Goal: Task Accomplishment & Management: Complete application form

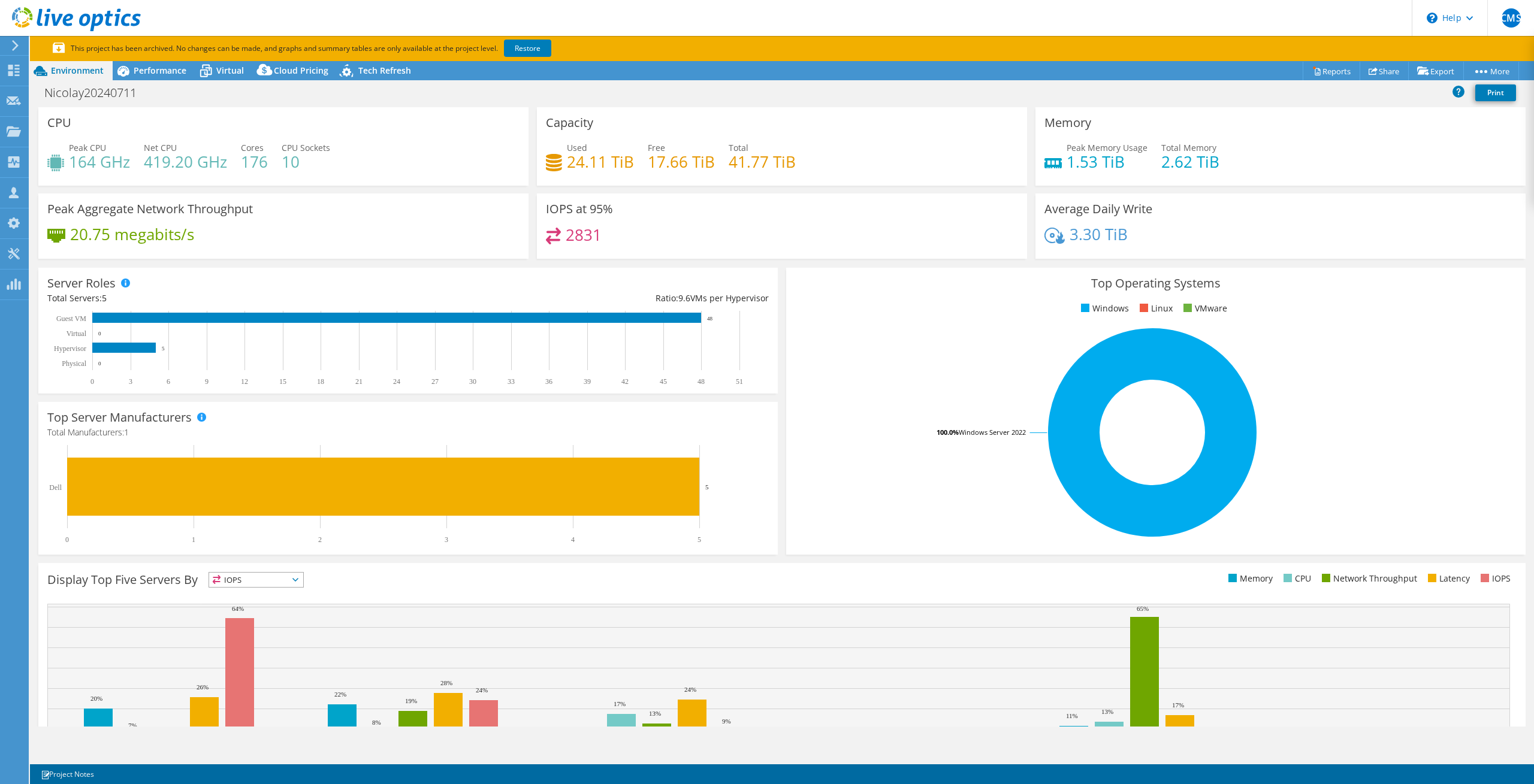
select select "USD"
click at [13, 47] on icon at bounding box center [15, 45] width 9 height 11
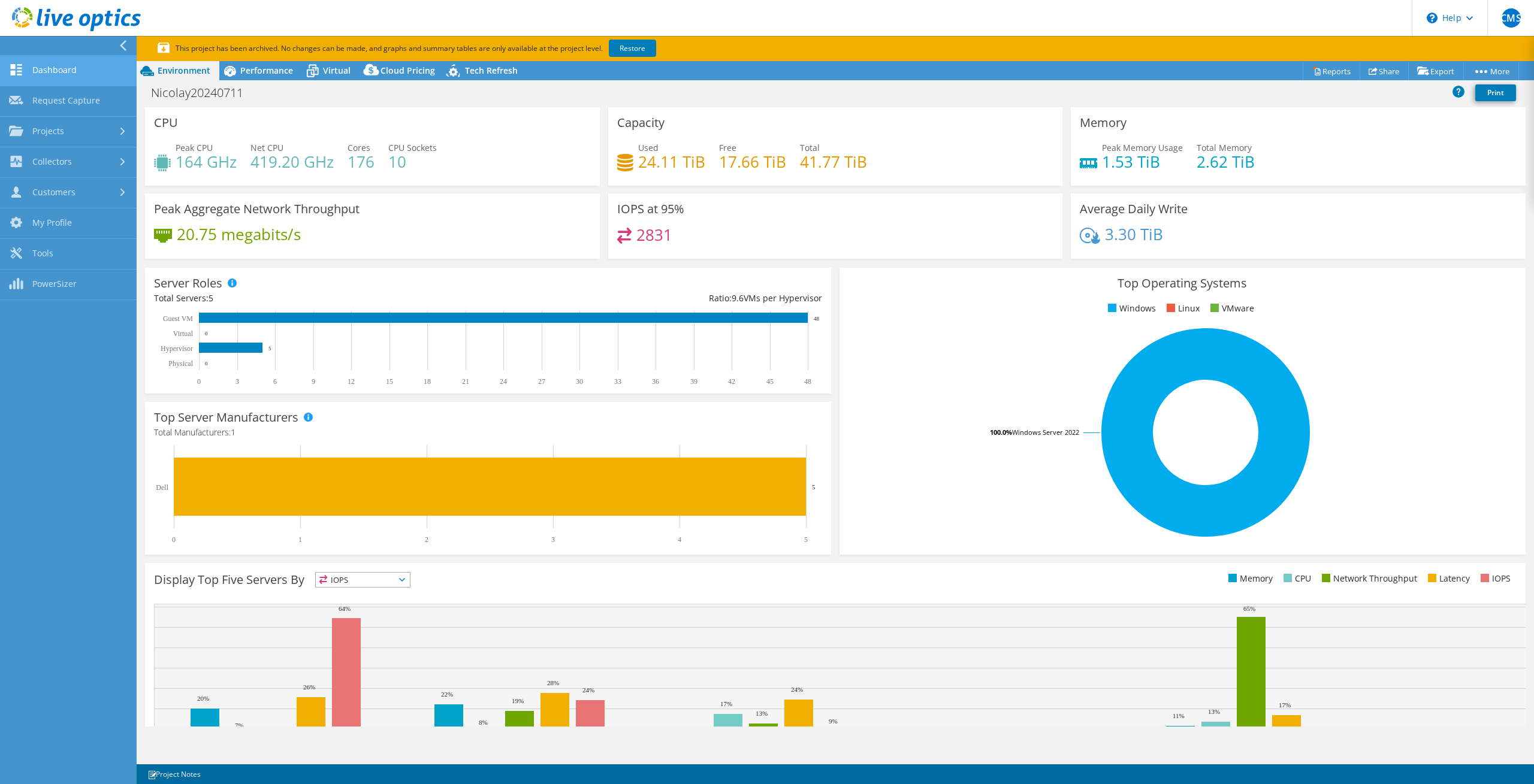
click at [67, 78] on link "Dashboard" at bounding box center [68, 71] width 137 height 30
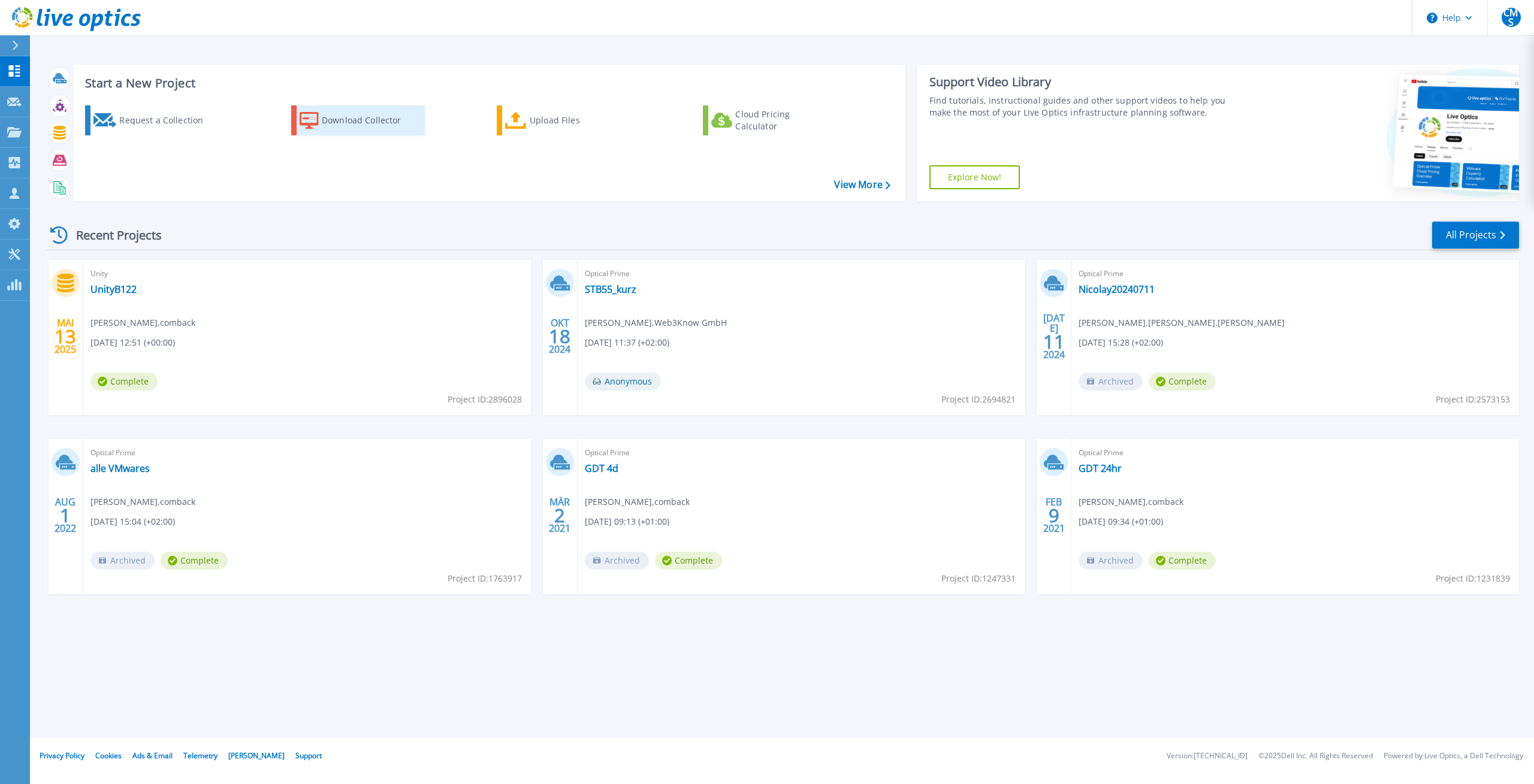
click at [350, 115] on div "Download Collector" at bounding box center [370, 120] width 96 height 24
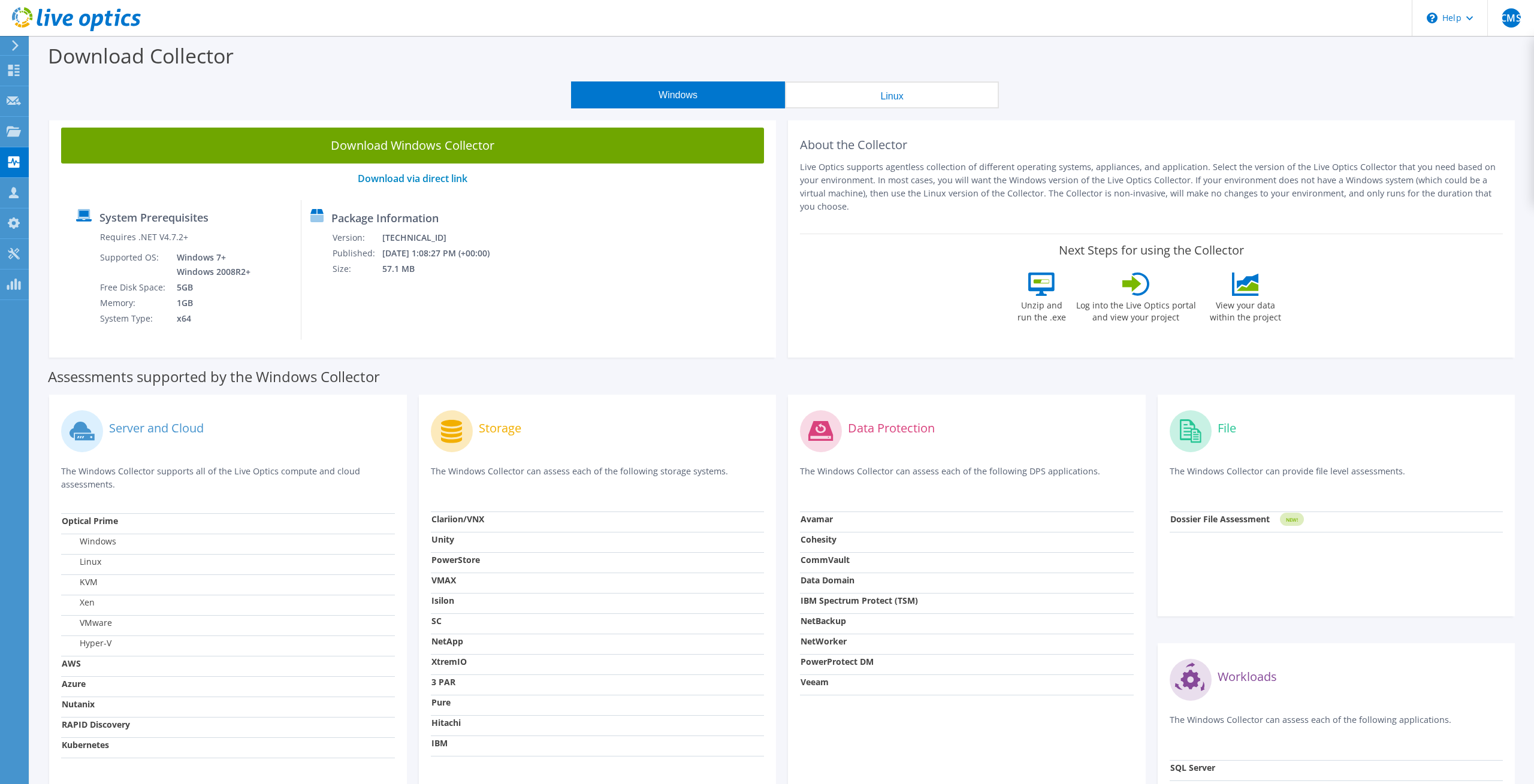
click at [863, 95] on button "Linux" at bounding box center [892, 95] width 214 height 27
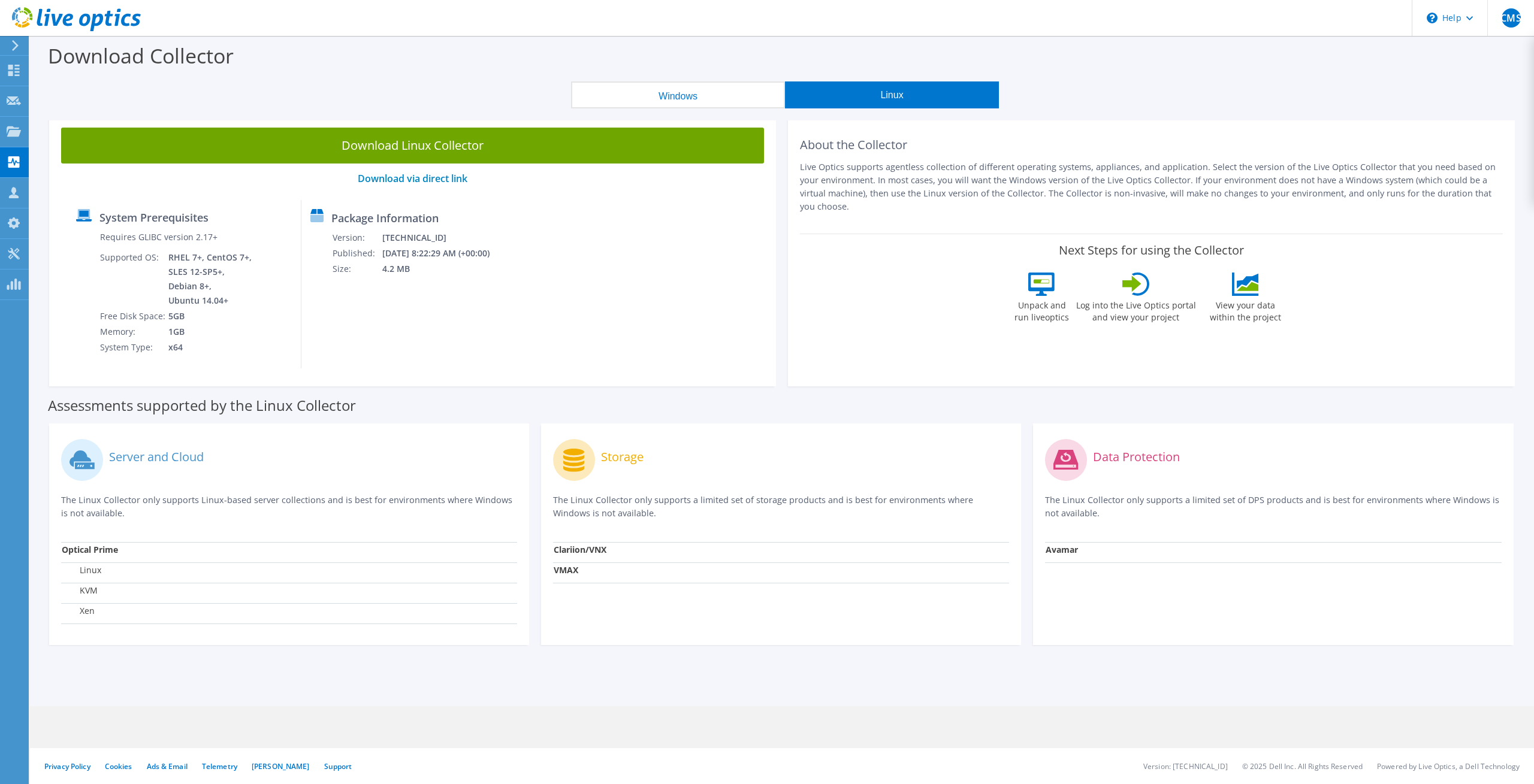
click at [697, 92] on button "Windows" at bounding box center [678, 95] width 214 height 27
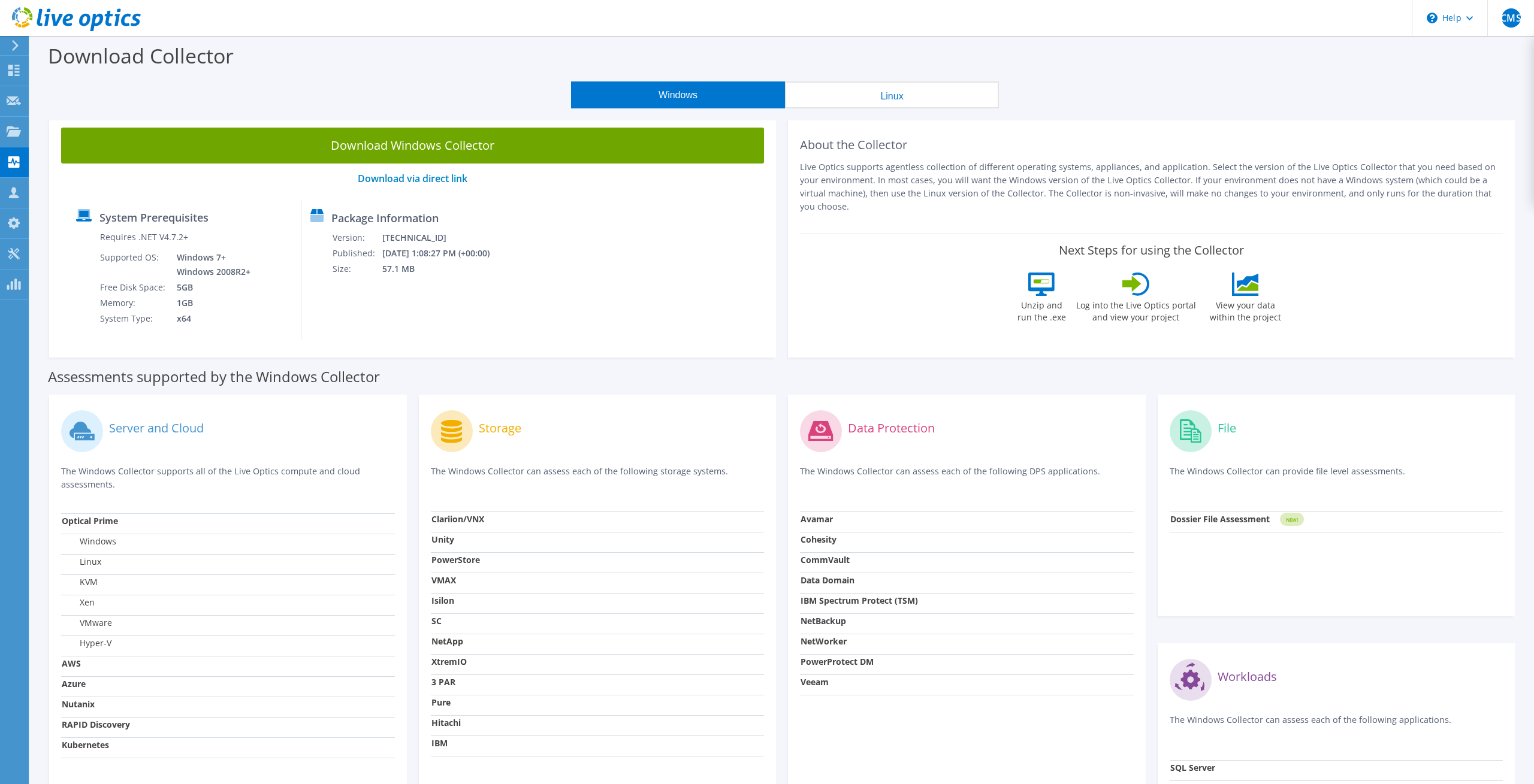
click at [877, 92] on button "Linux" at bounding box center [892, 95] width 214 height 27
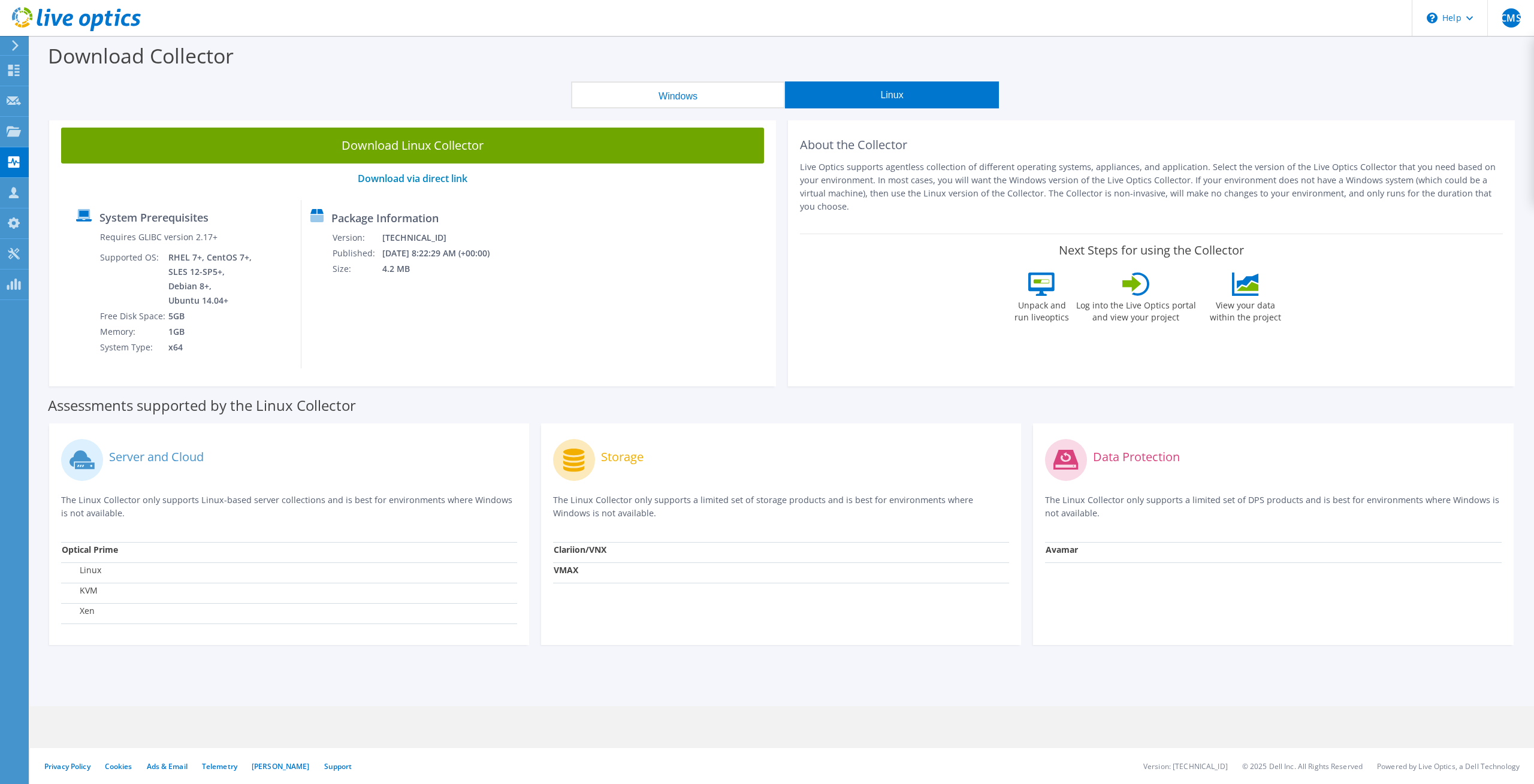
click at [697, 94] on button "Windows" at bounding box center [678, 95] width 214 height 27
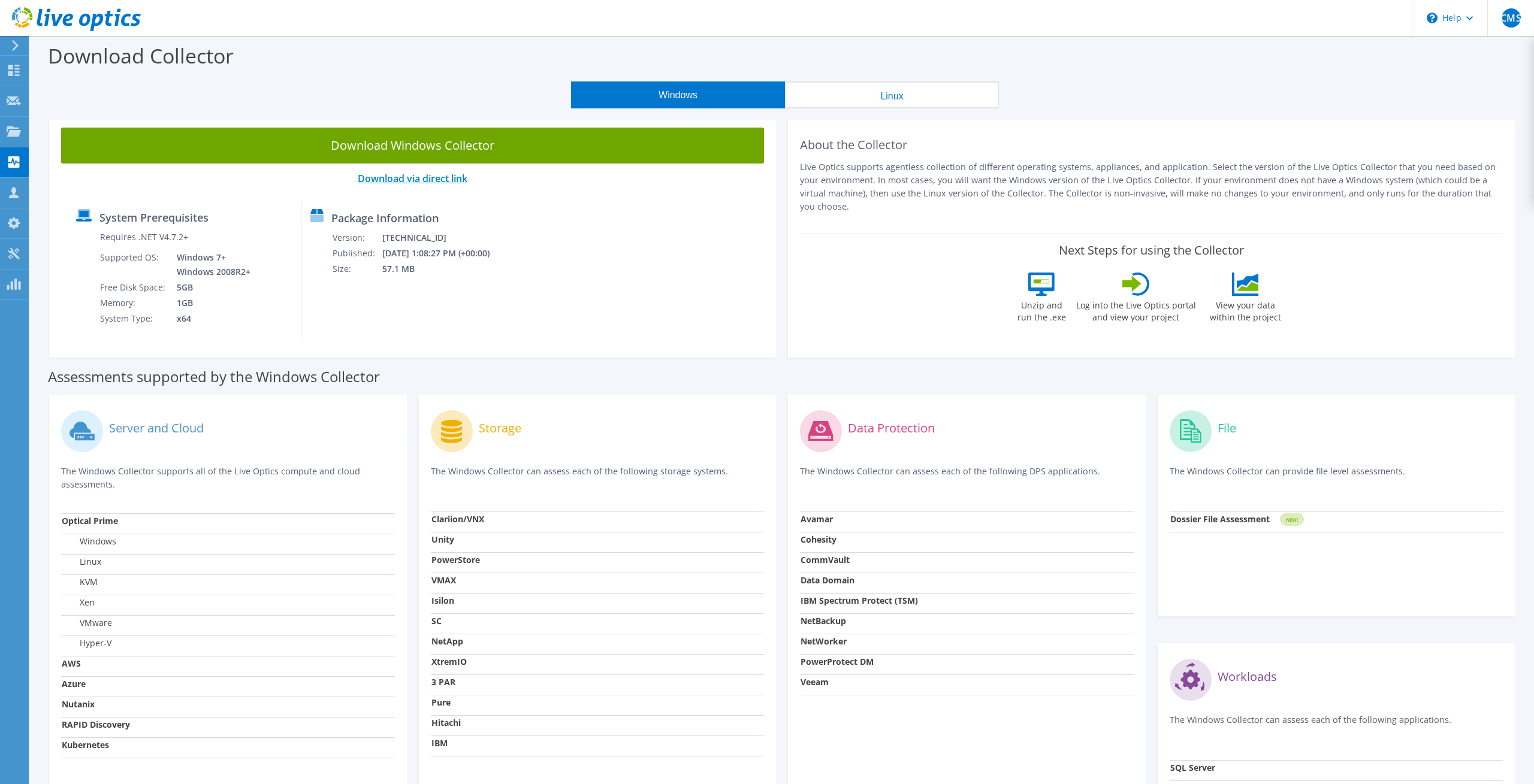
click at [422, 173] on link "Download via direct link" at bounding box center [412, 179] width 110 height 13
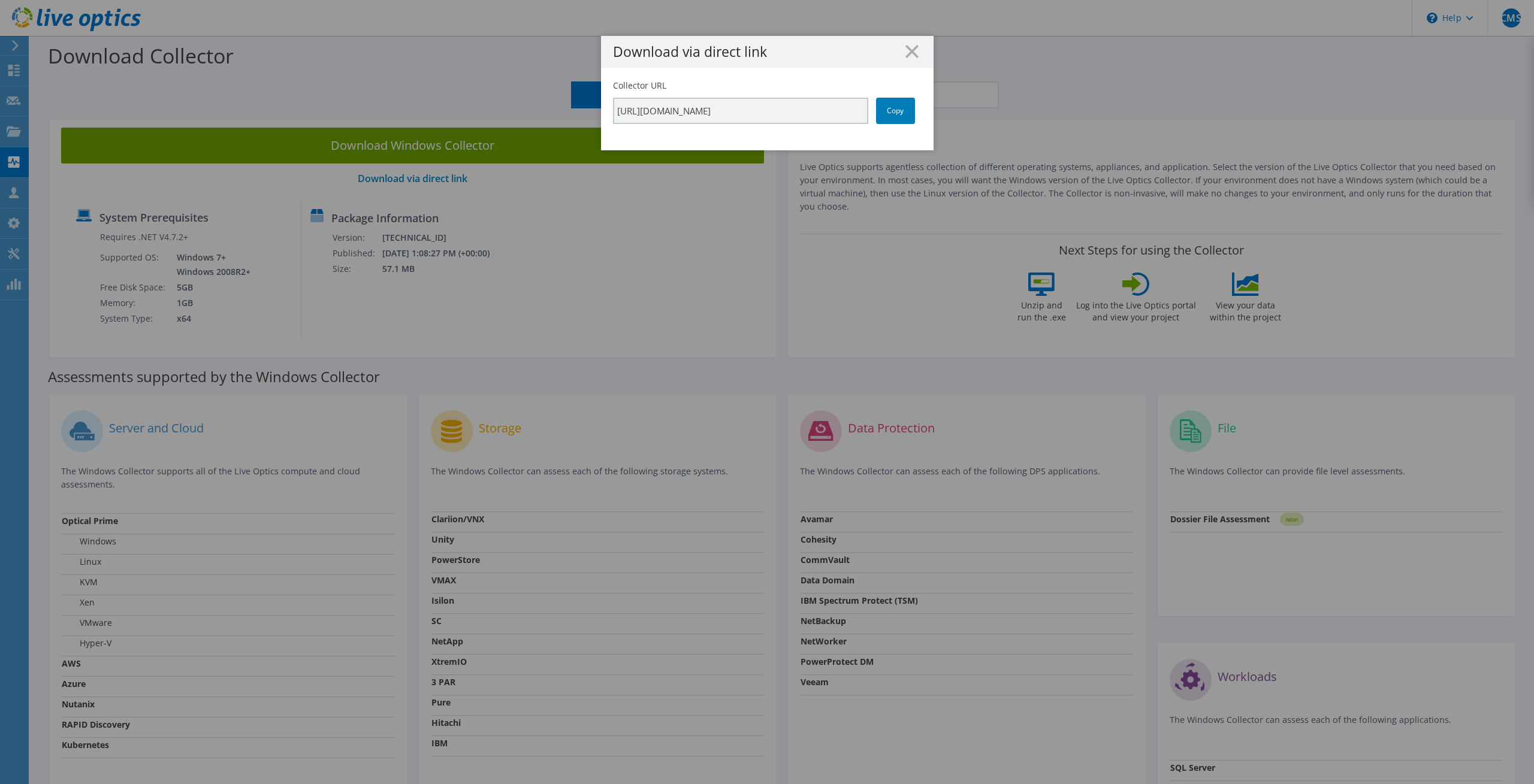
click at [919, 54] on h1 "Download via direct link" at bounding box center [767, 52] width 309 height 14
click at [896, 118] on link "Copy" at bounding box center [895, 111] width 39 height 26
click at [913, 47] on icon at bounding box center [912, 52] width 13 height 13
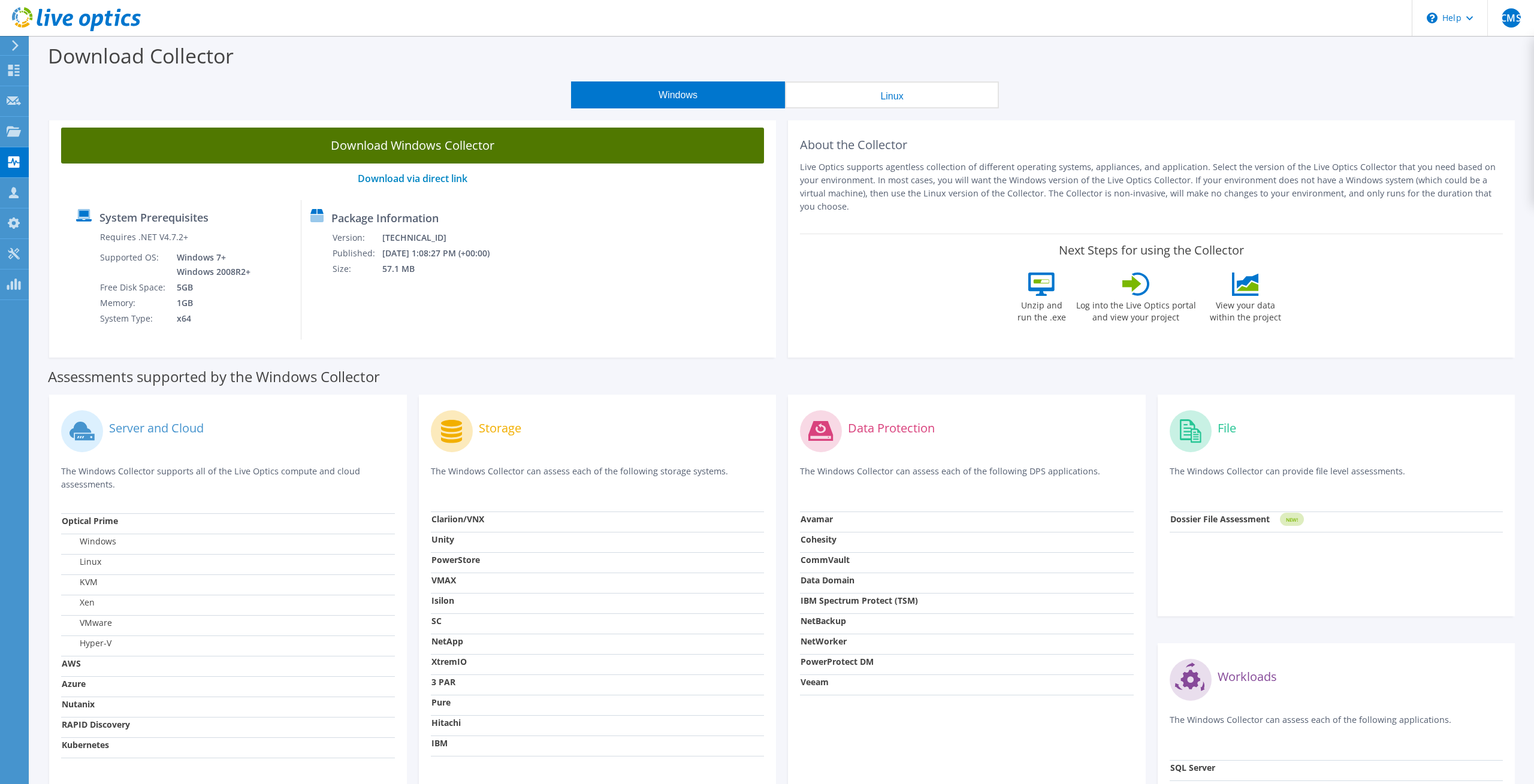
click at [461, 146] on link "Download Windows Collector" at bounding box center [412, 146] width 703 height 36
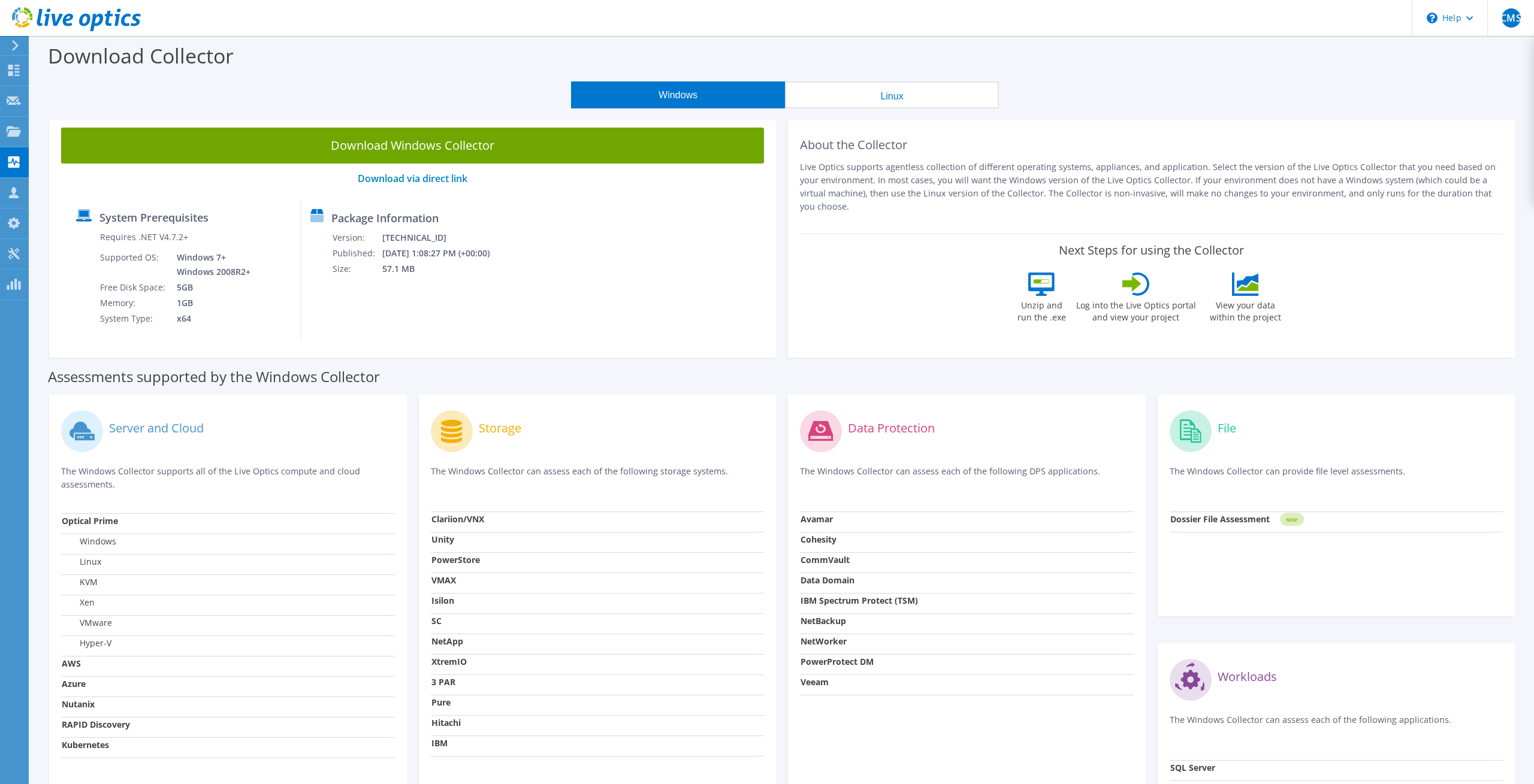
click at [13, 43] on icon at bounding box center [15, 45] width 9 height 11
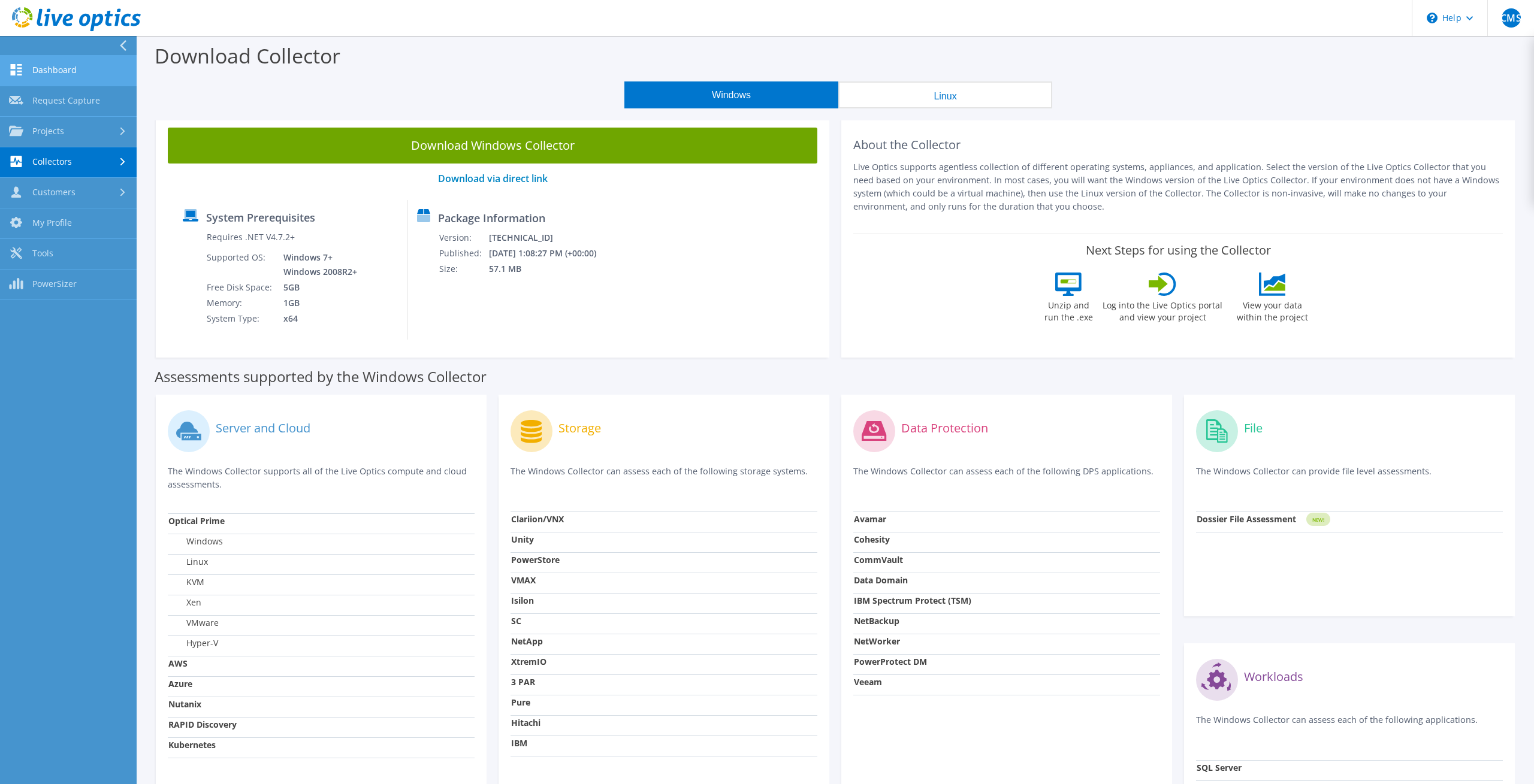
click at [47, 69] on link "Dashboard" at bounding box center [68, 71] width 137 height 30
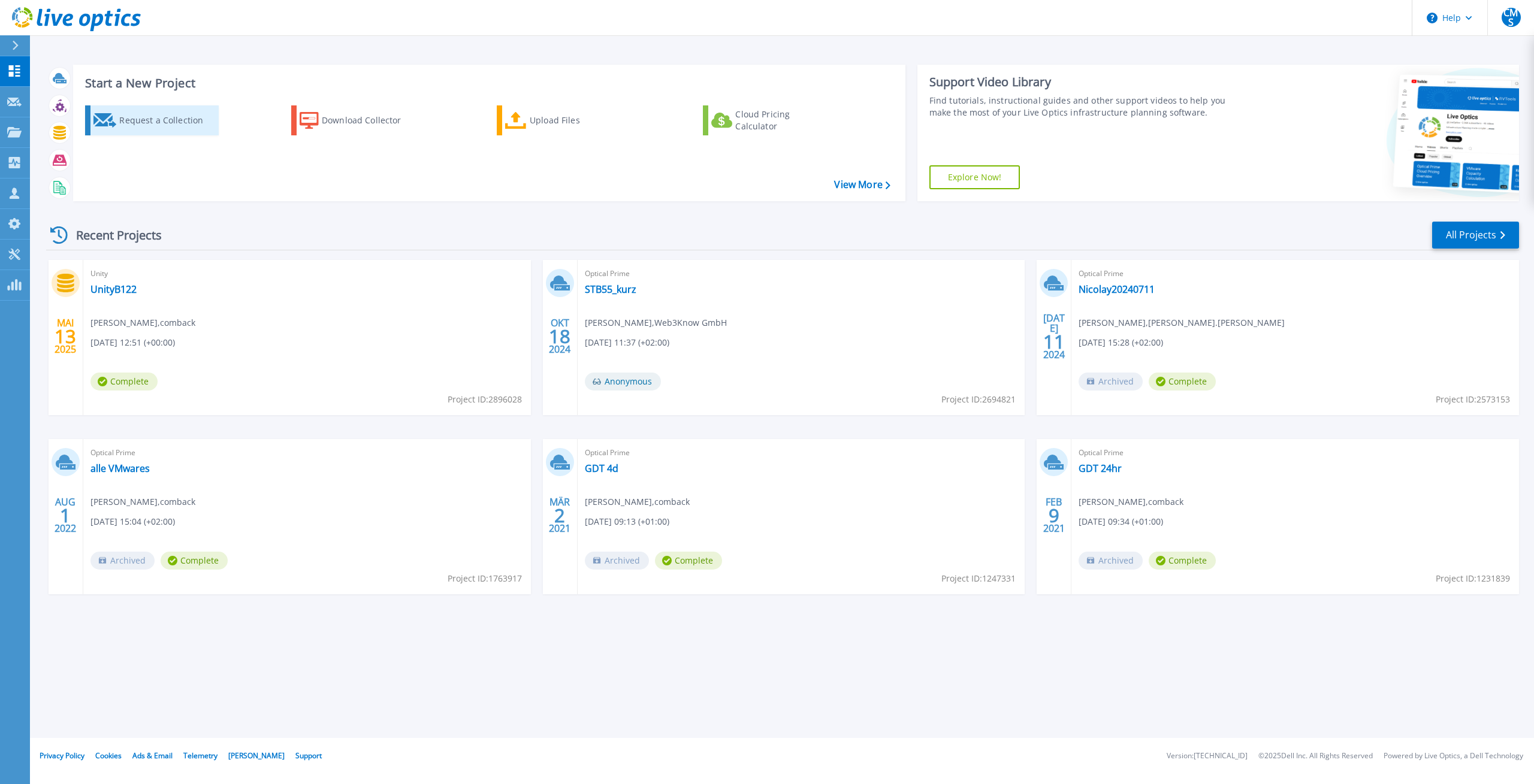
click at [155, 118] on div "Request a Collection" at bounding box center [167, 120] width 96 height 24
click at [58, 96] on div at bounding box center [59, 105] width 21 height 21
click at [56, 110] on icon at bounding box center [59, 105] width 14 height 14
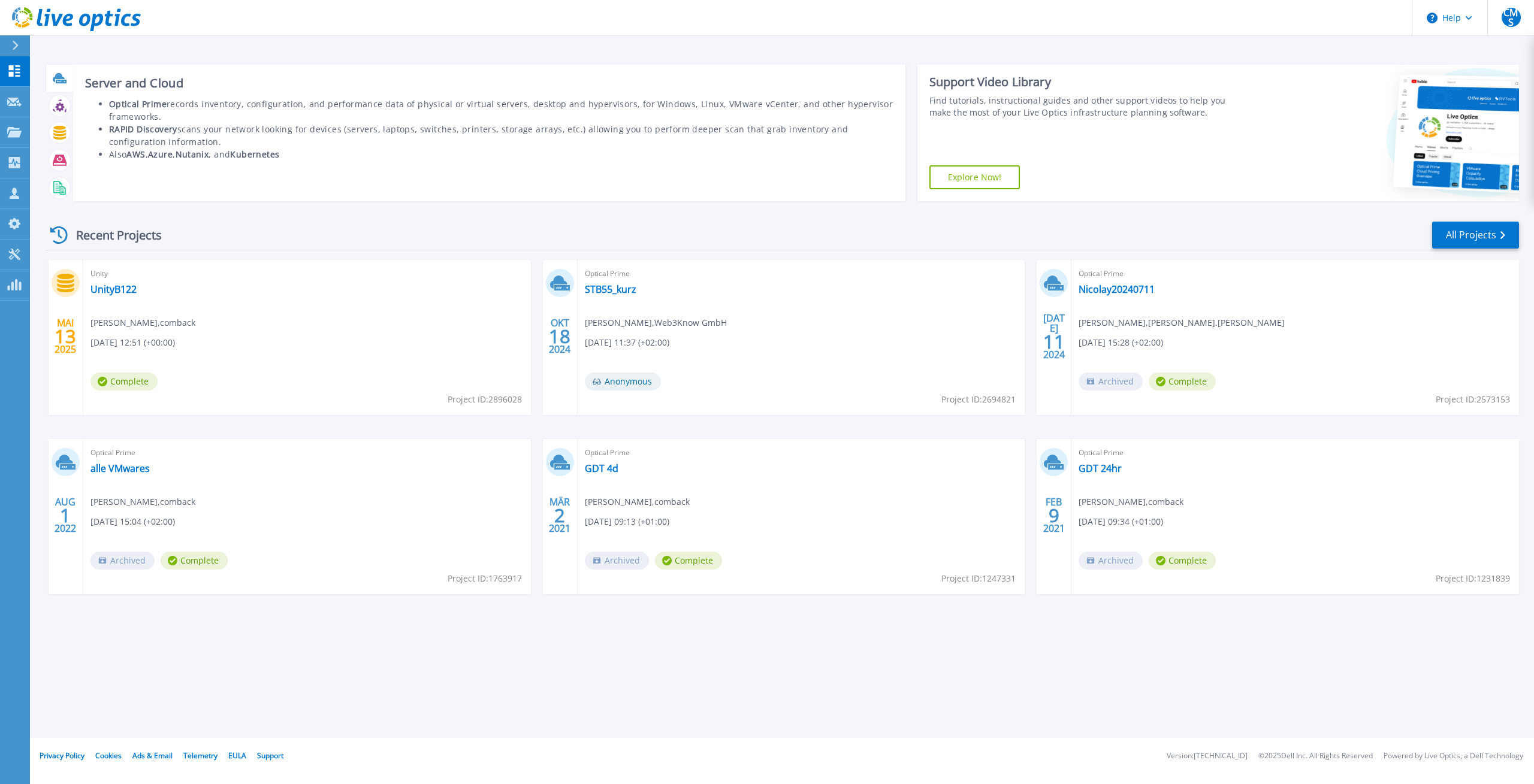
click at [56, 76] on icon at bounding box center [58, 77] width 12 height 9
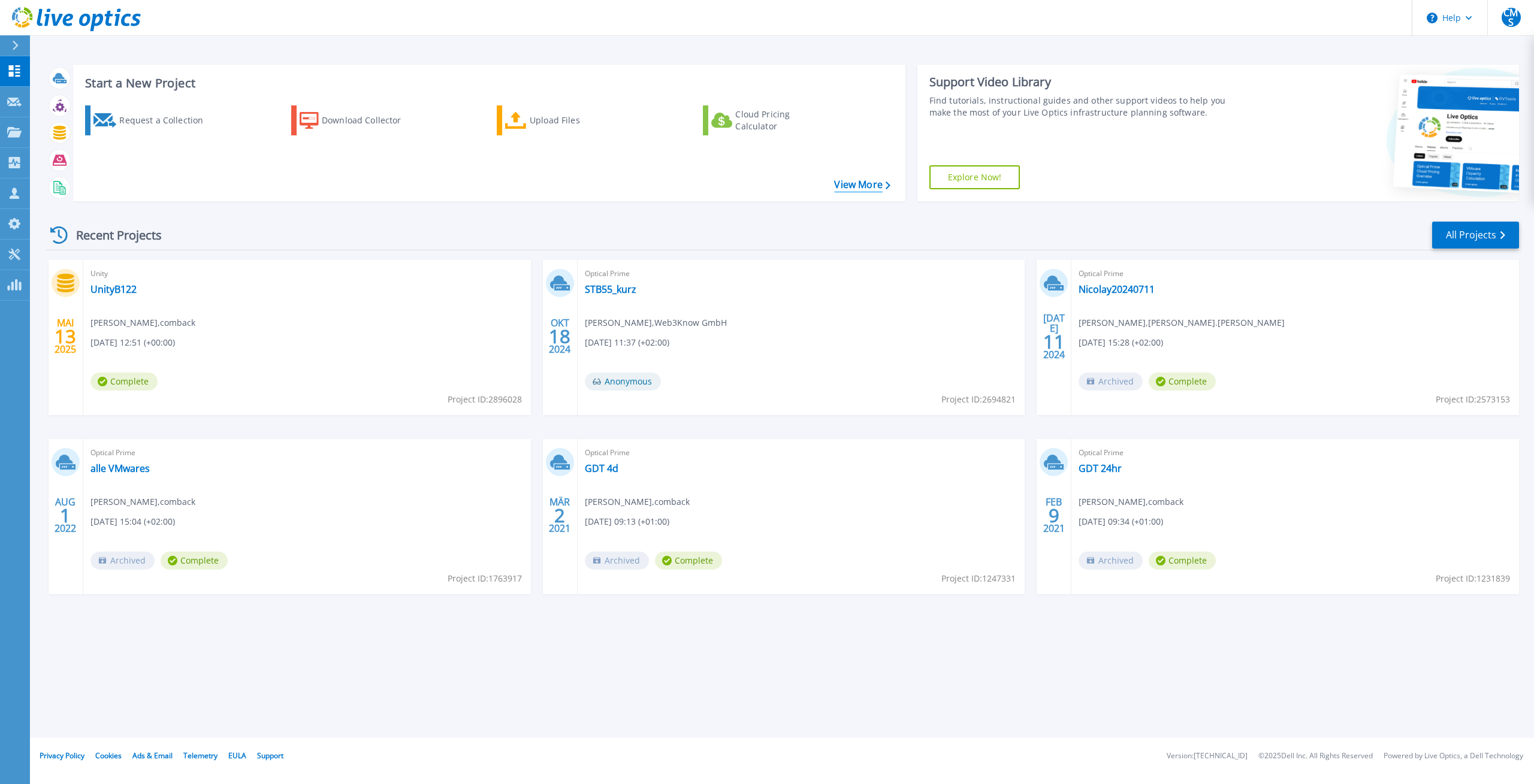
click at [857, 188] on link "View More" at bounding box center [862, 184] width 56 height 12
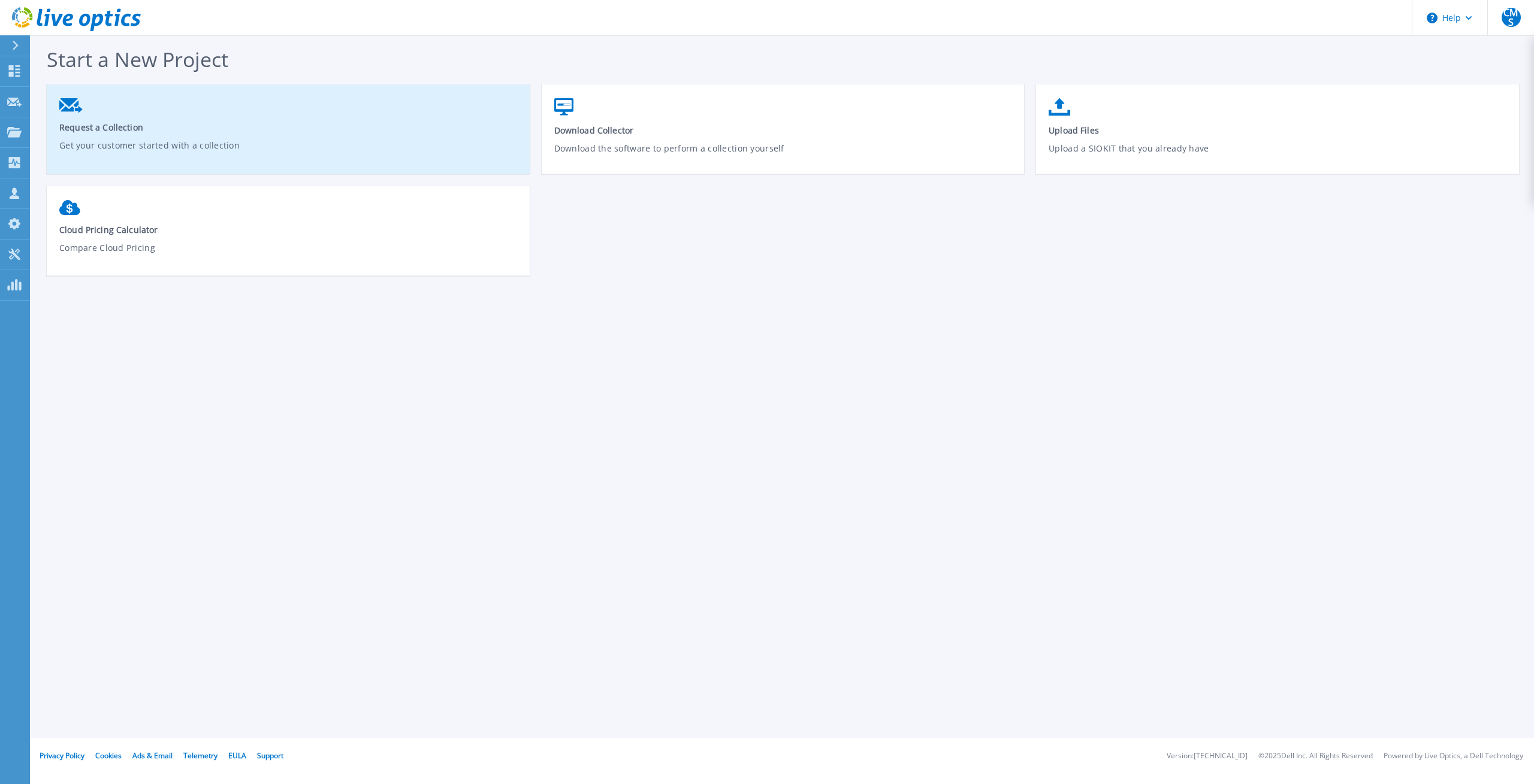
click at [101, 126] on span "Request a Collection" at bounding box center [288, 128] width 458 height 12
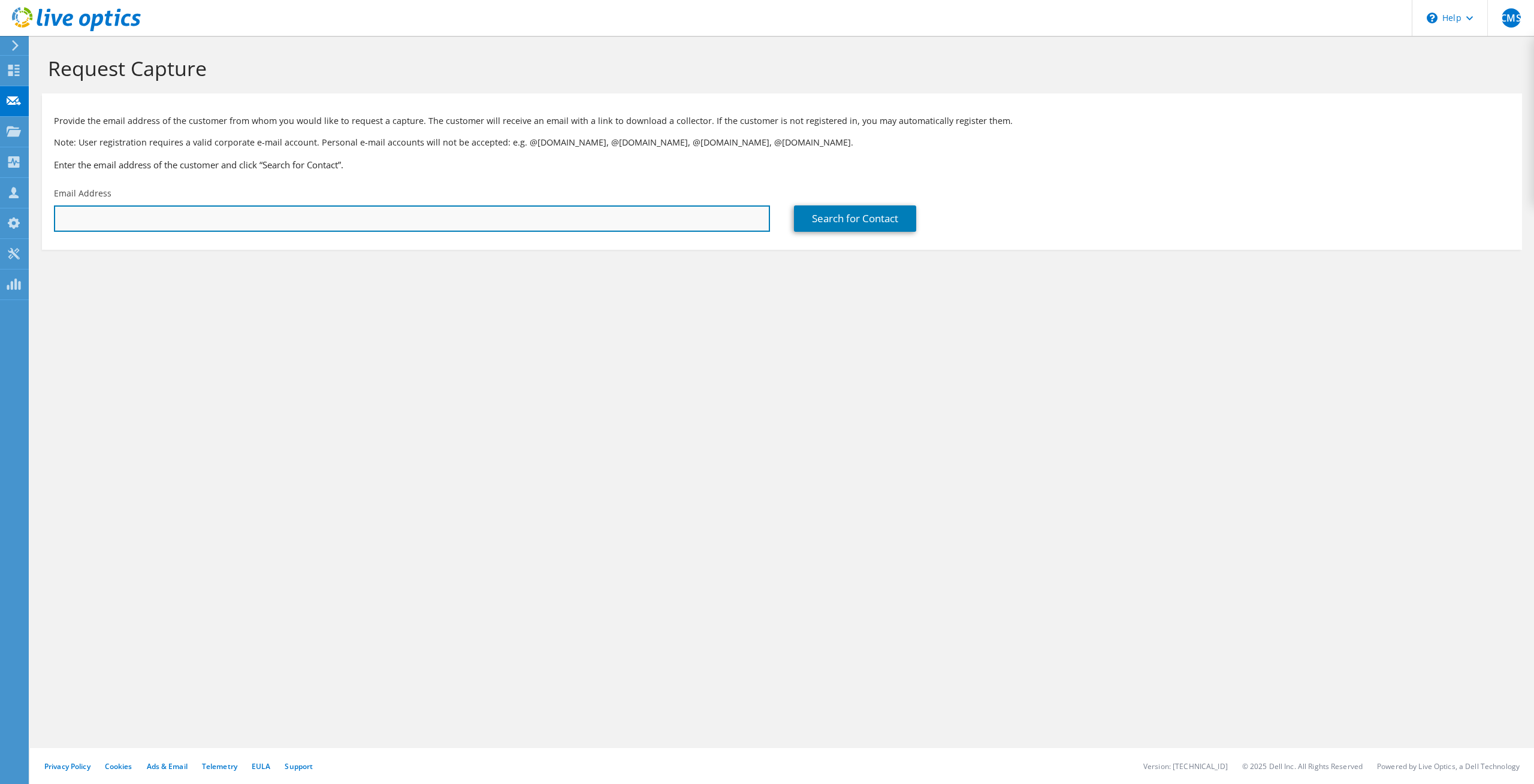
click at [152, 221] on input "text" at bounding box center [411, 218] width 716 height 26
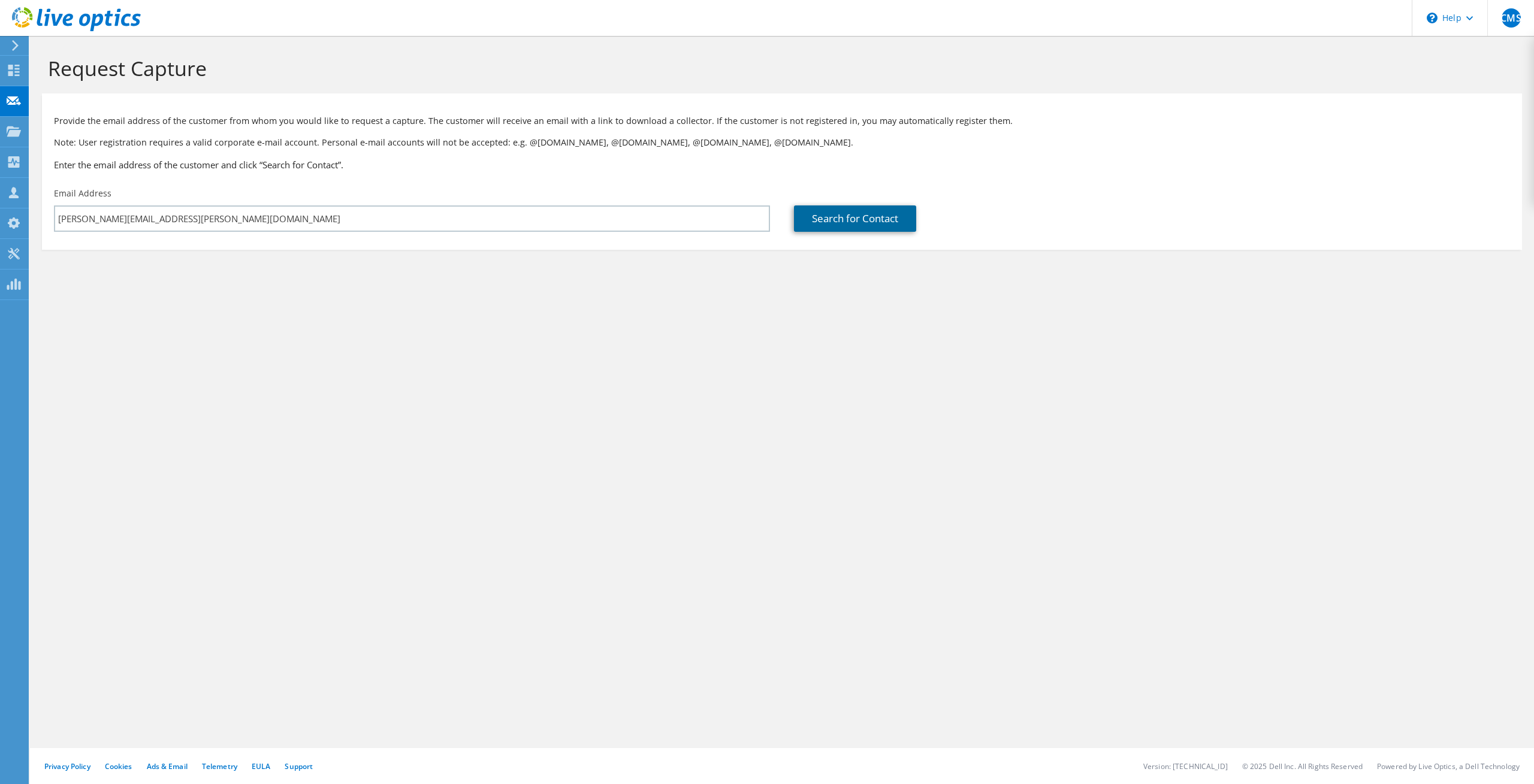
click at [860, 224] on link "Search for Contact" at bounding box center [855, 218] width 122 height 26
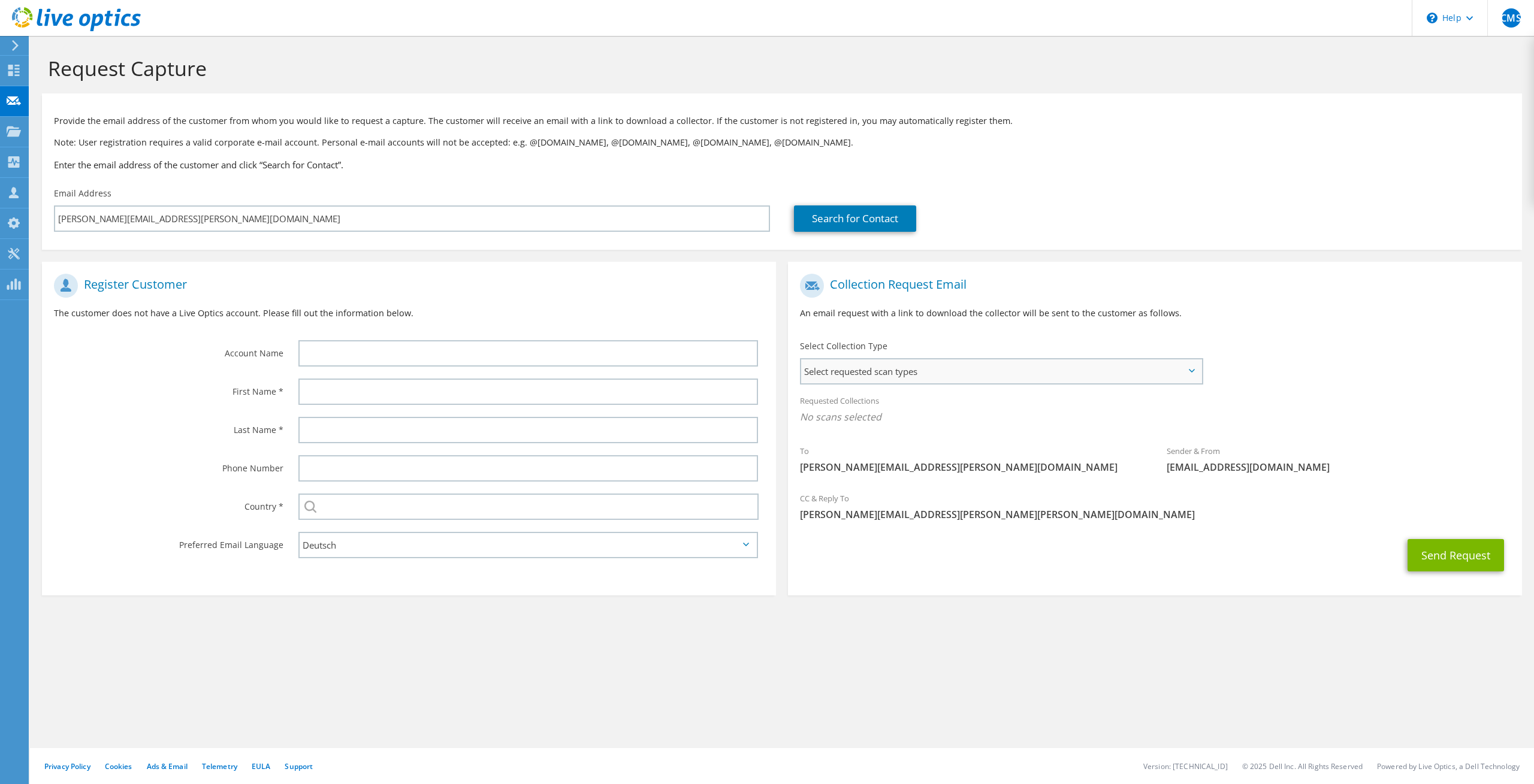
click at [902, 368] on span "Select requested scan types" at bounding box center [1001, 371] width 400 height 24
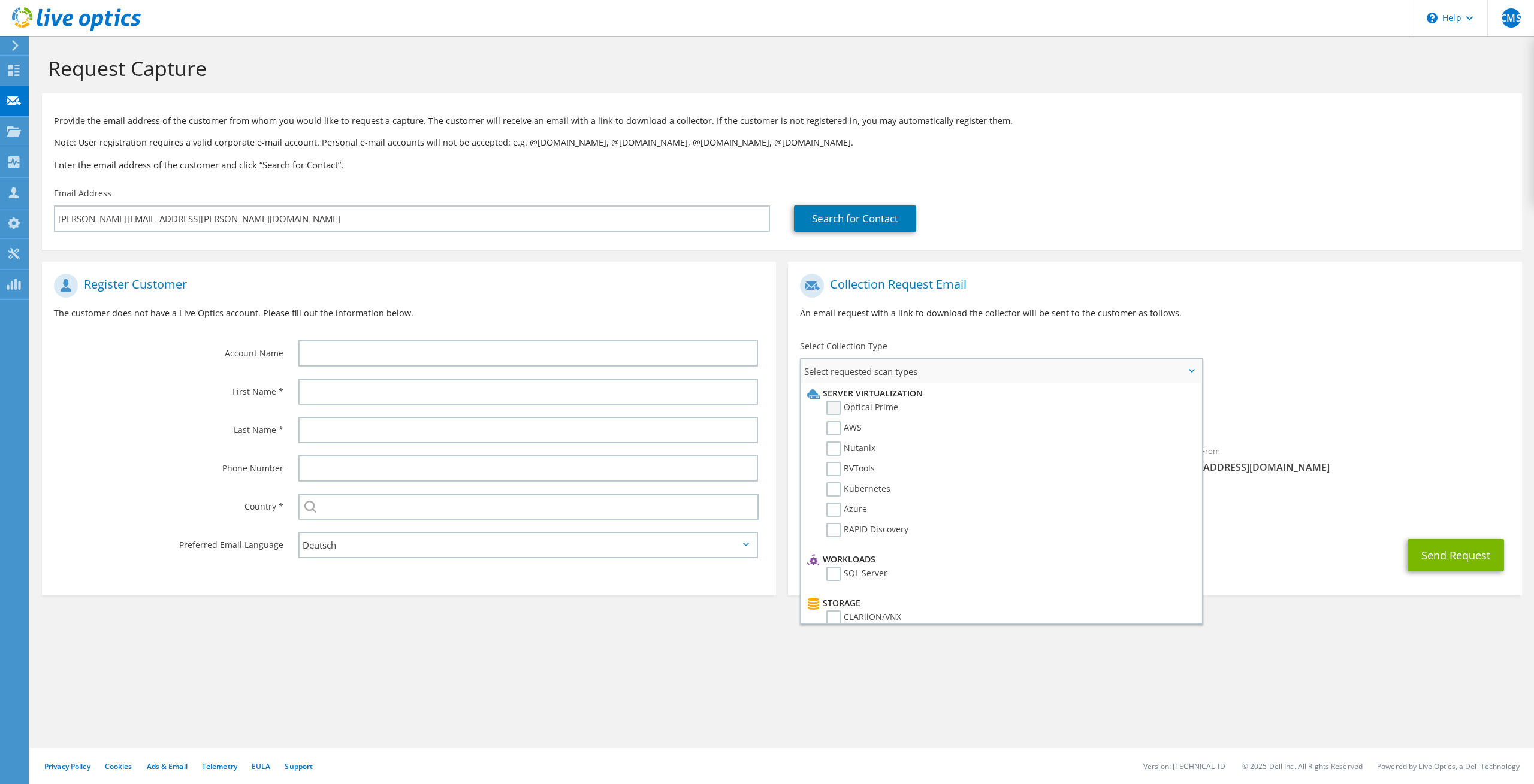
click at [841, 408] on label "Optical Prime" at bounding box center [862, 408] width 72 height 14
click at [0, 0] on input "Optical Prime" at bounding box center [0, 0] width 0 height 0
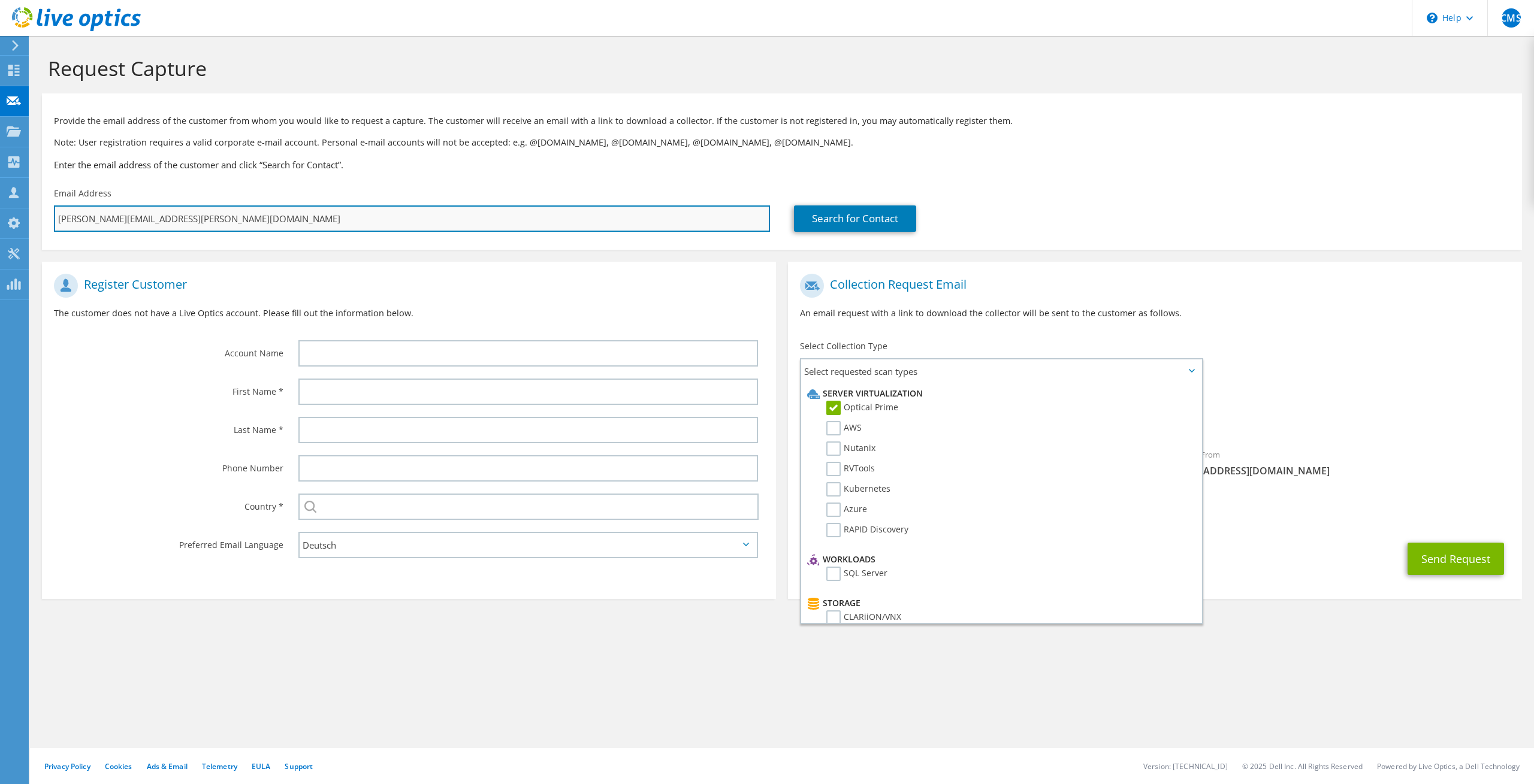
click at [76, 217] on input "carl-martell.sippel@comback.de" at bounding box center [411, 218] width 716 height 26
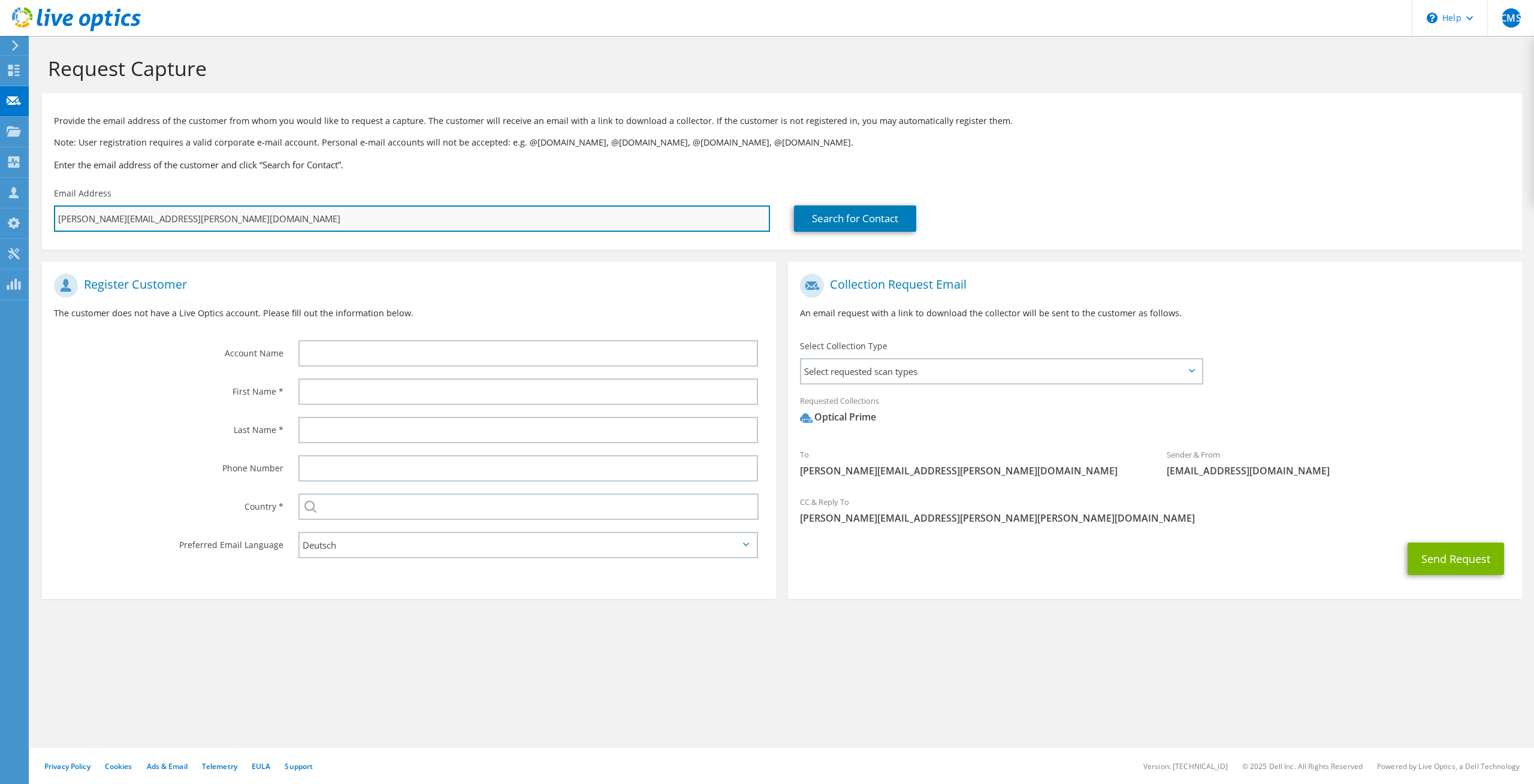
click at [78, 222] on input "carl-martell.sippel@comback.de" at bounding box center [411, 218] width 716 height 26
type input "carlmartell.sippel@comback.de"
type input "Select"
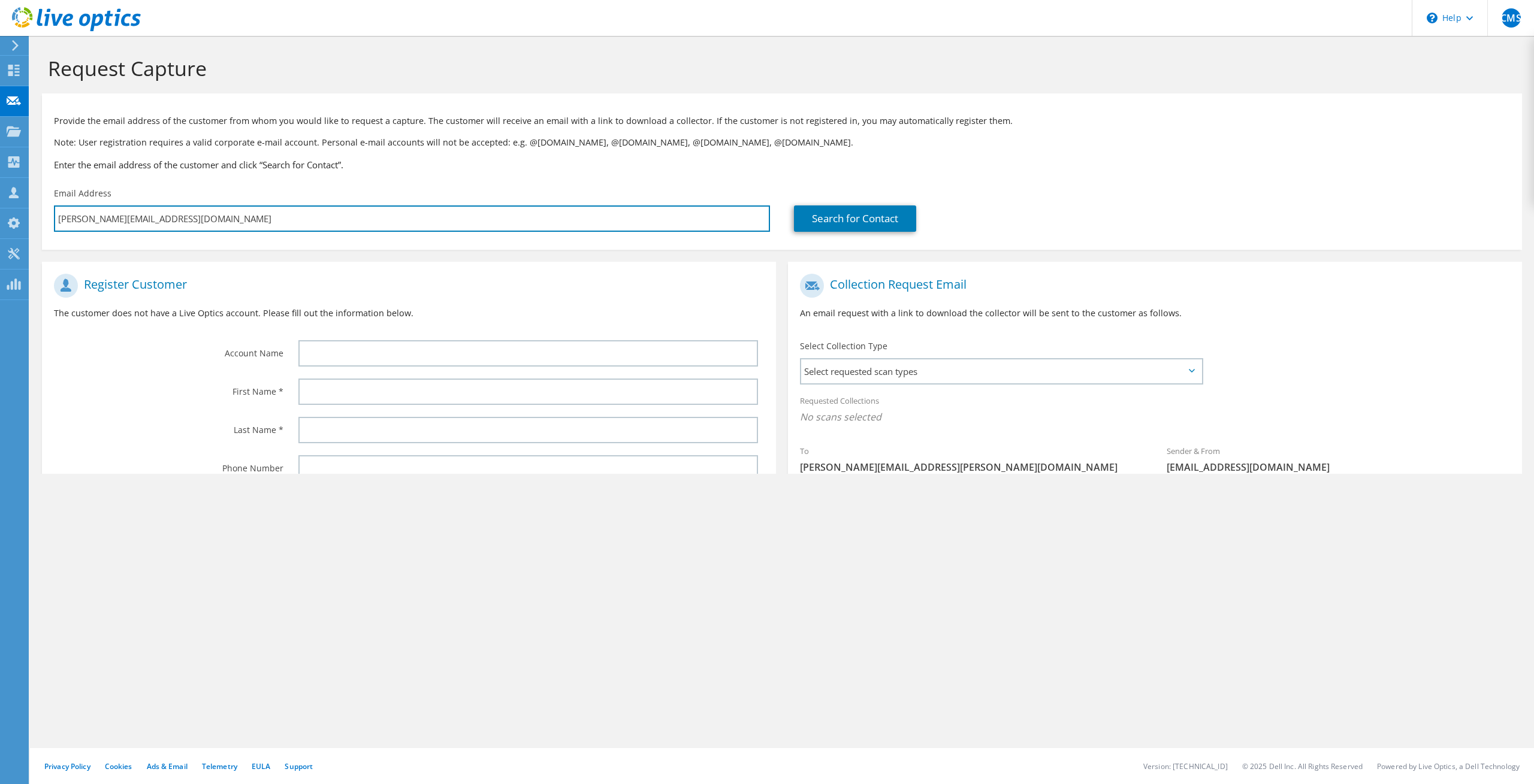
type input "[PERSON_NAME][EMAIL_ADDRESS][PERSON_NAME][PERSON_NAME][DOMAIN_NAME]"
type input "Select"
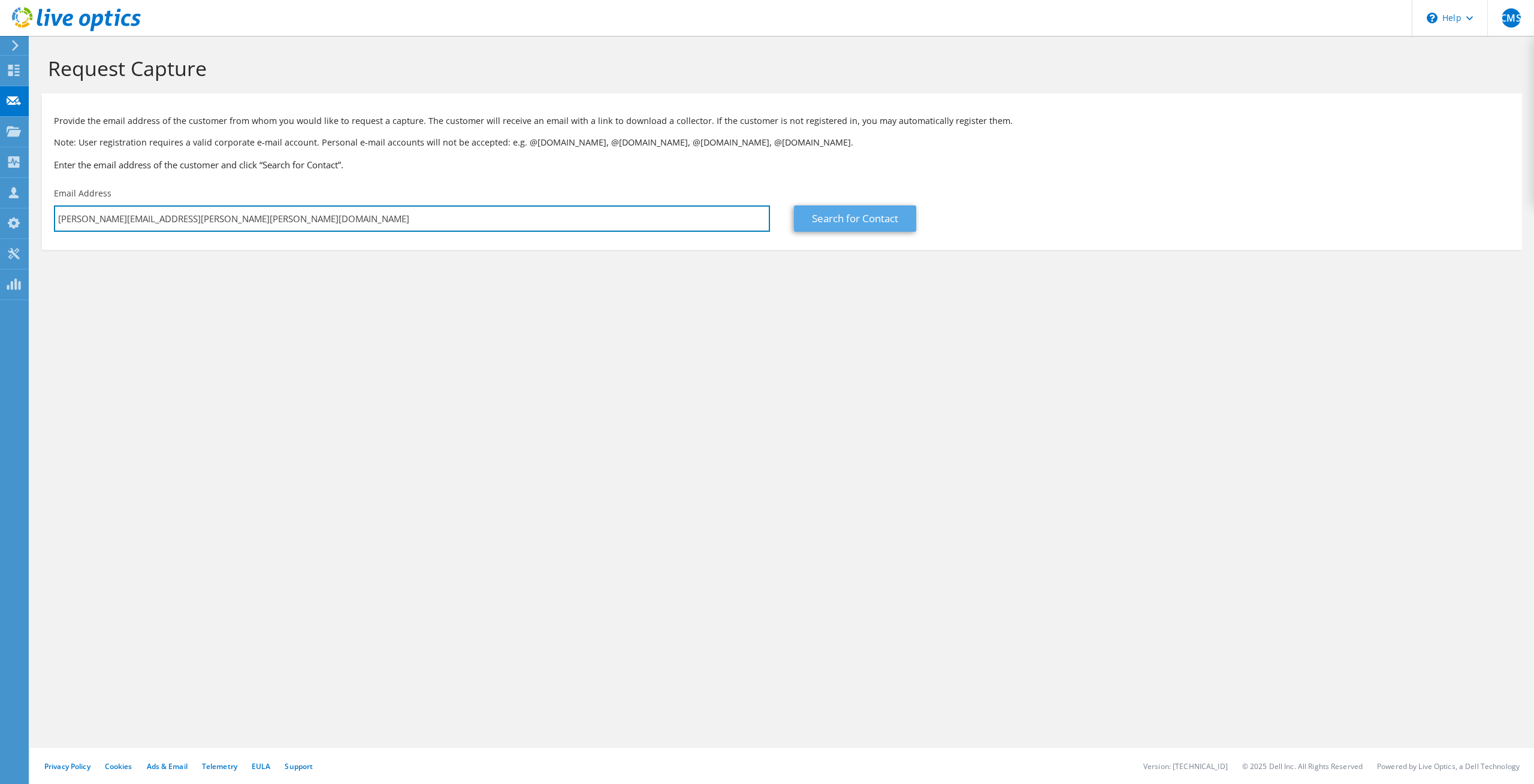
type input "[PERSON_NAME][EMAIL_ADDRESS][PERSON_NAME][PERSON_NAME][DOMAIN_NAME]"
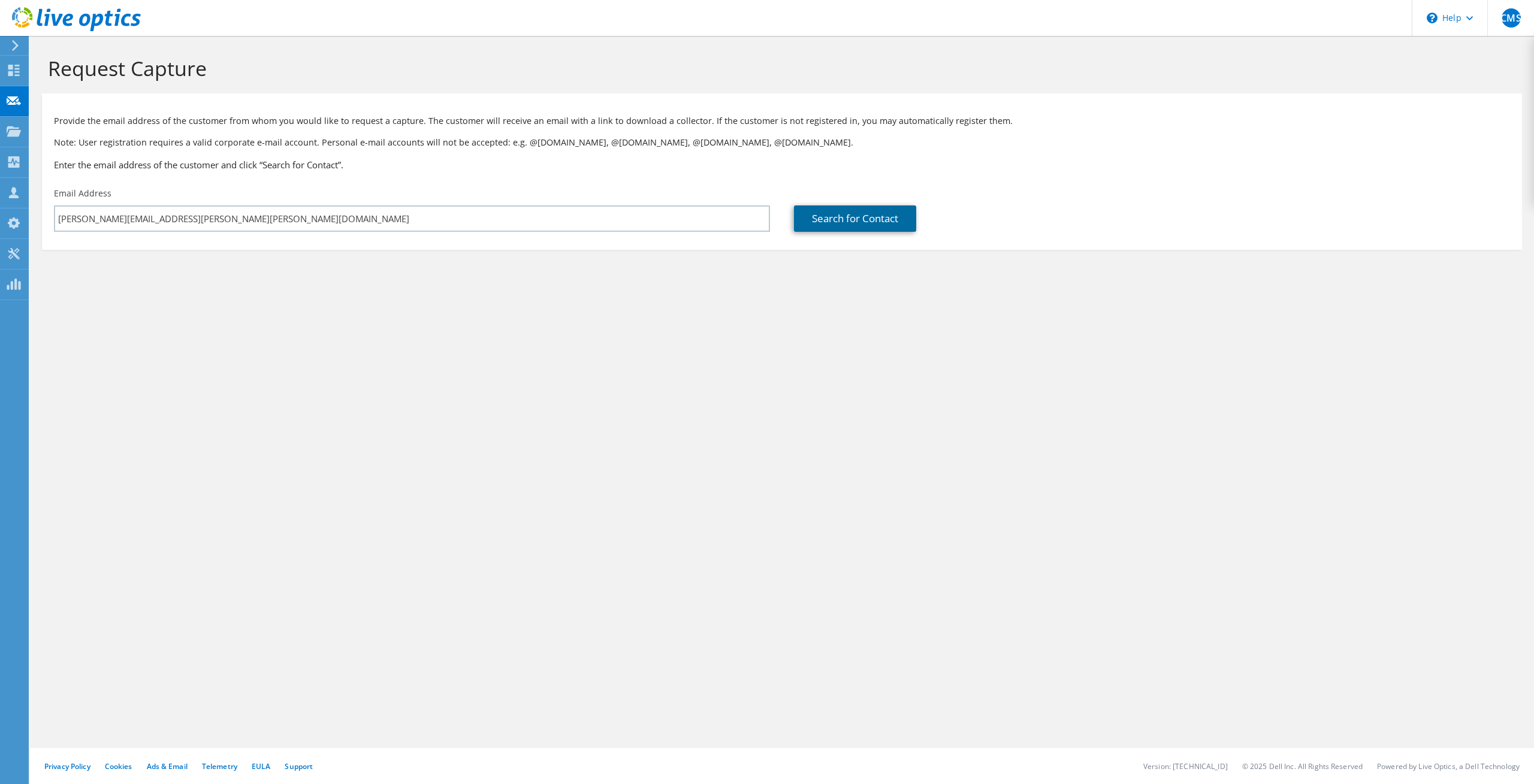
click at [847, 222] on link "Search for Contact" at bounding box center [855, 218] width 122 height 26
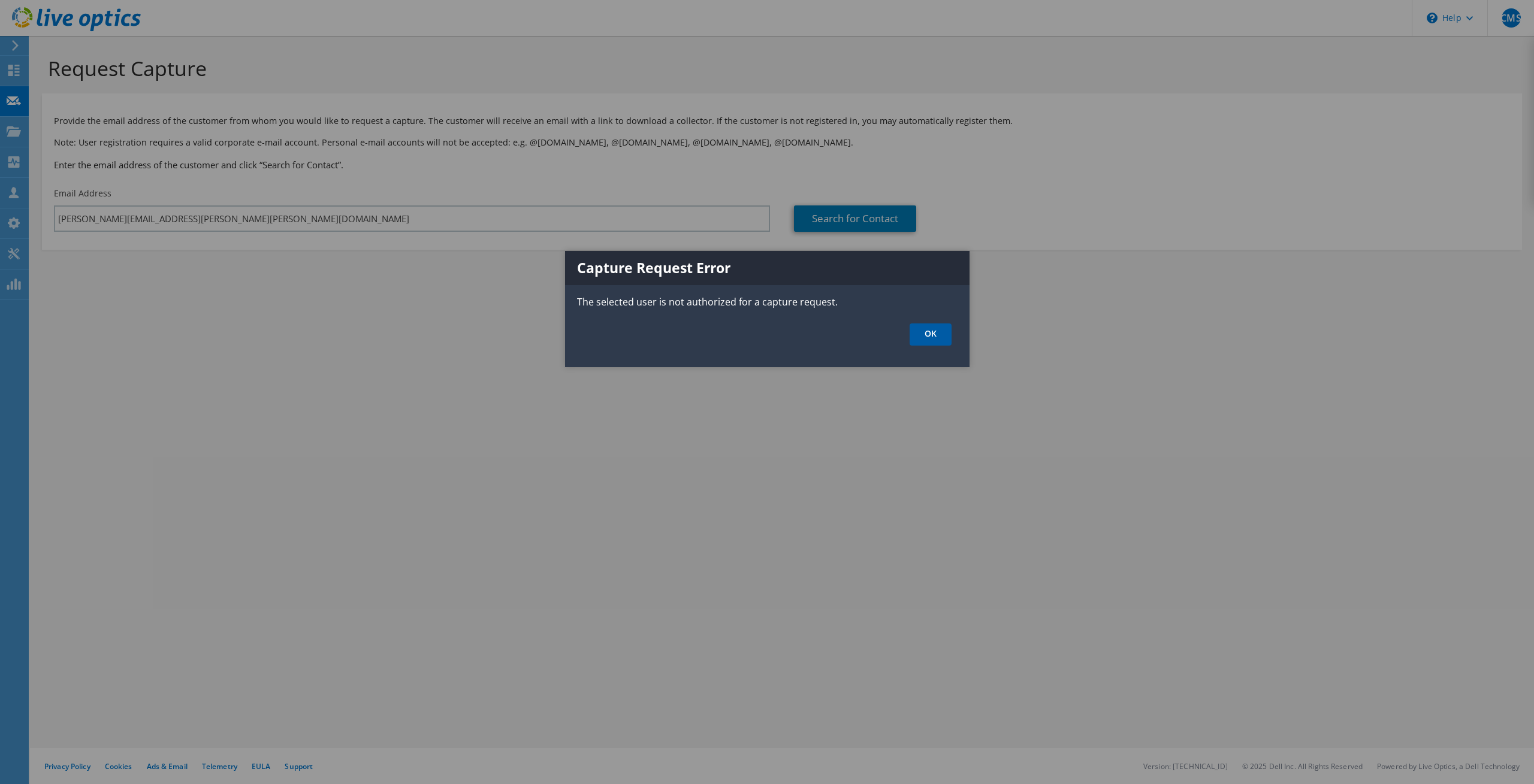
click at [933, 339] on link "OK" at bounding box center [930, 334] width 42 height 22
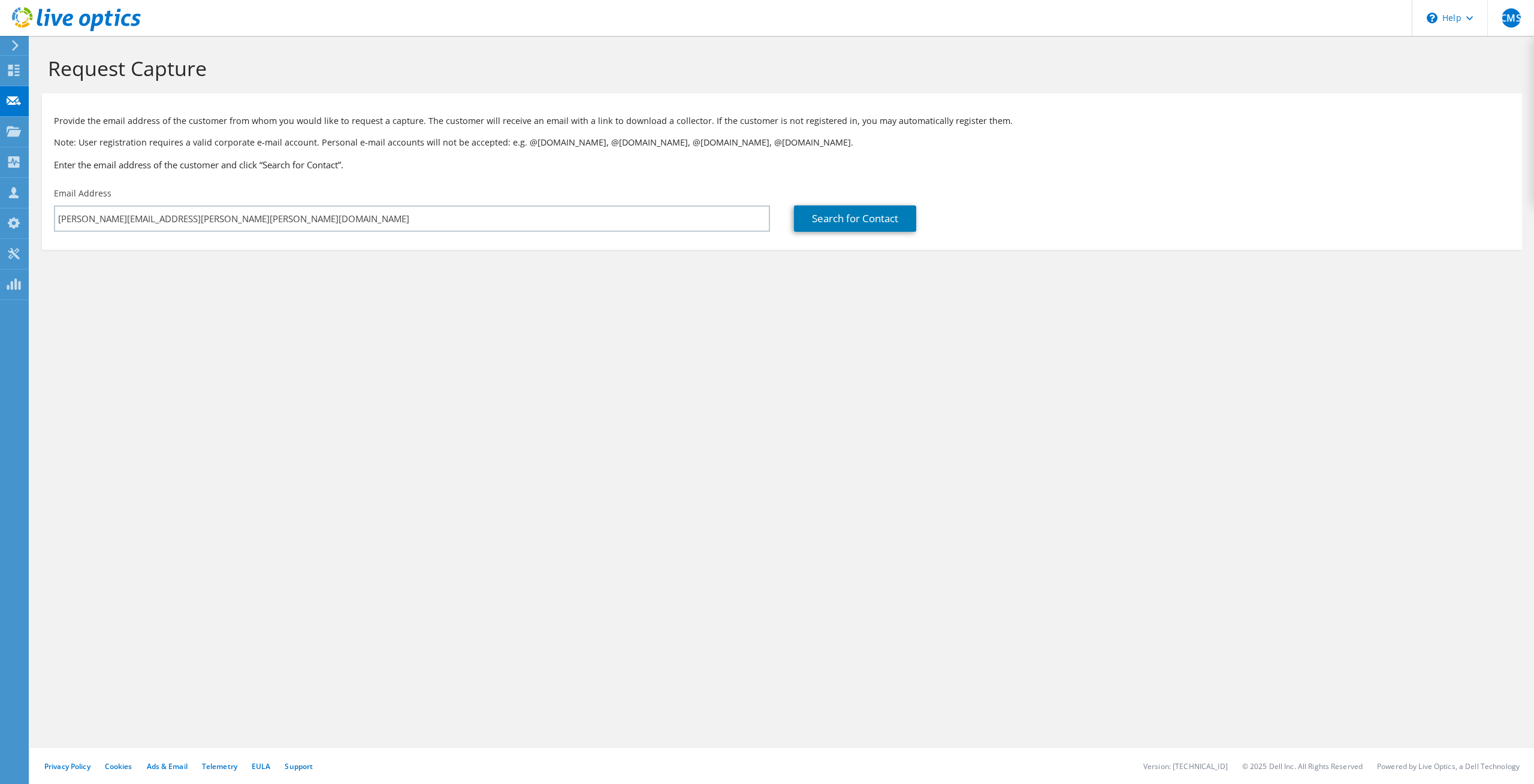
click at [14, 47] on icon at bounding box center [15, 45] width 9 height 11
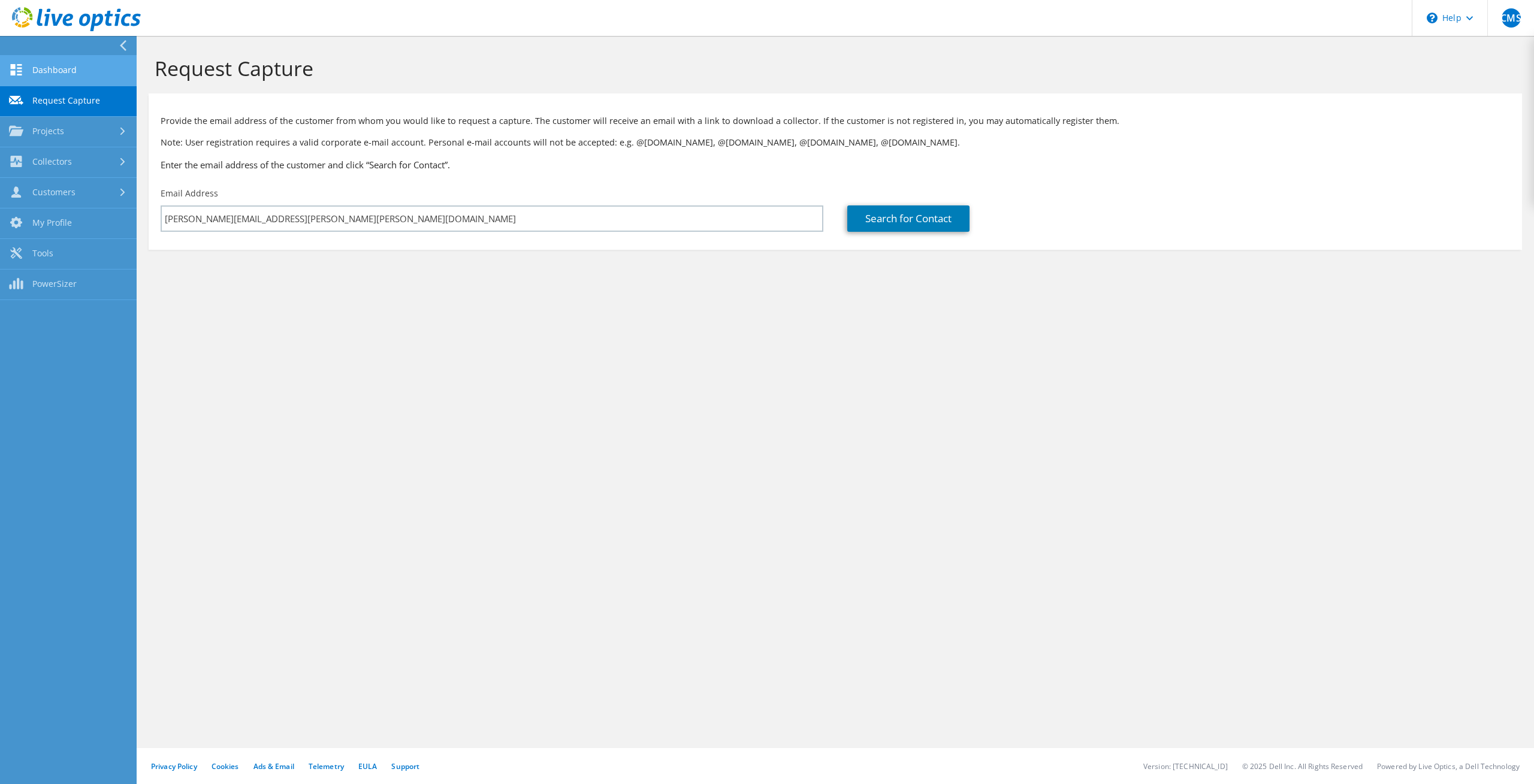
click at [49, 70] on link "Dashboard" at bounding box center [68, 71] width 137 height 30
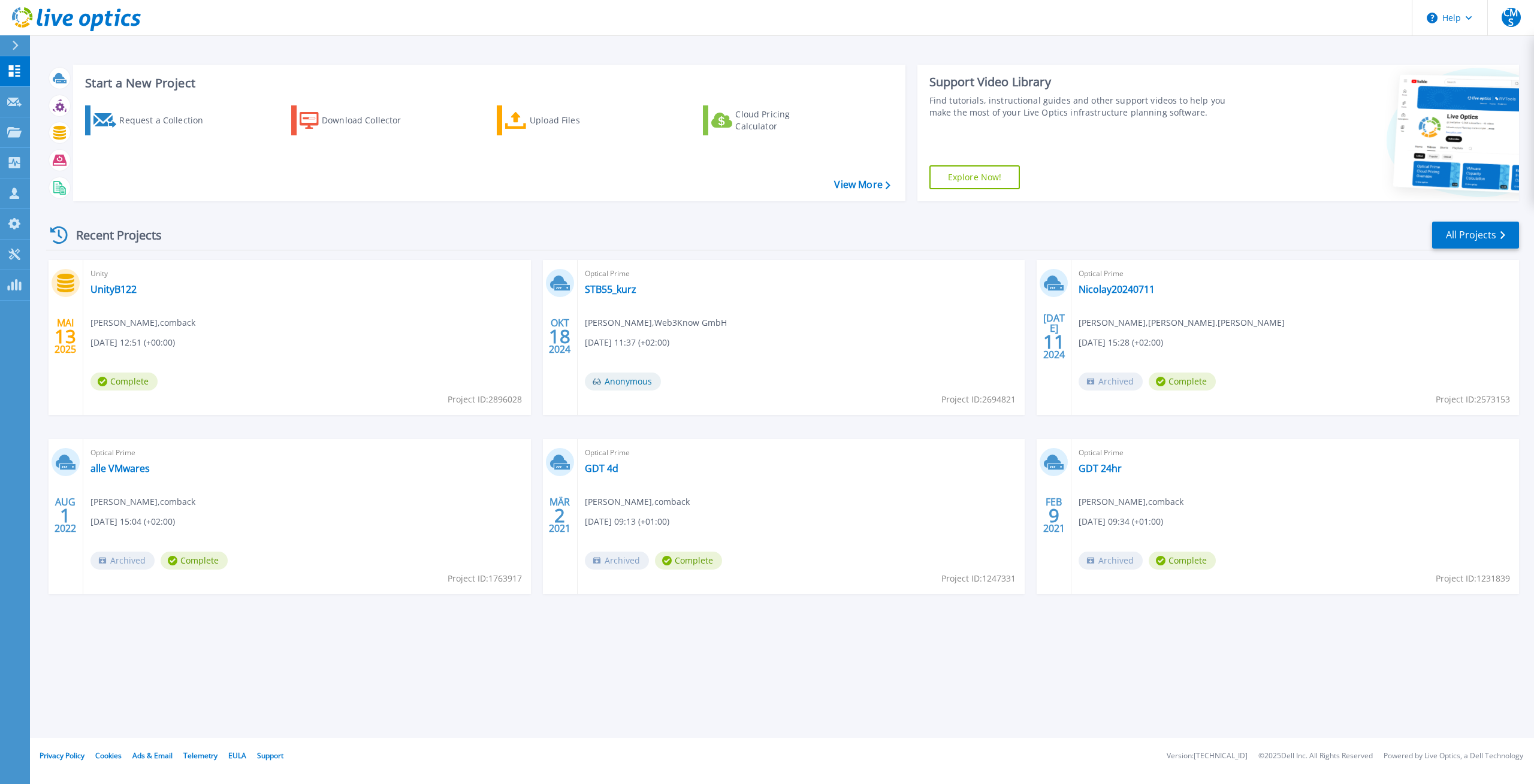
click at [16, 49] on icon at bounding box center [16, 45] width 7 height 10
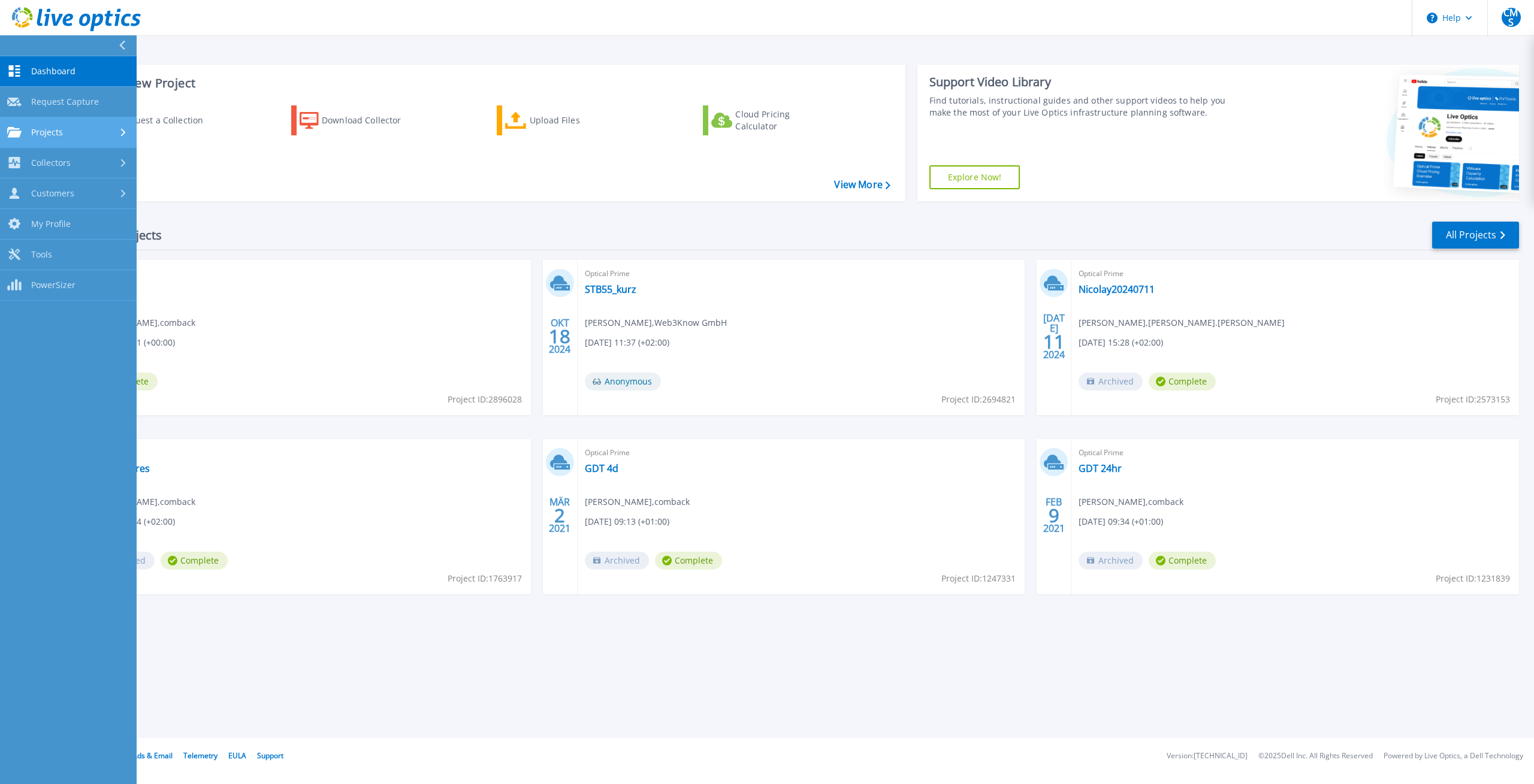
click at [36, 137] on span "Projects" at bounding box center [47, 132] width 32 height 11
click at [72, 130] on div "Projects" at bounding box center [68, 132] width 122 height 11
click at [624, 226] on div "Recent Projects All Projects" at bounding box center [782, 236] width 1472 height 30
